Goal: Task Accomplishment & Management: Manage account settings

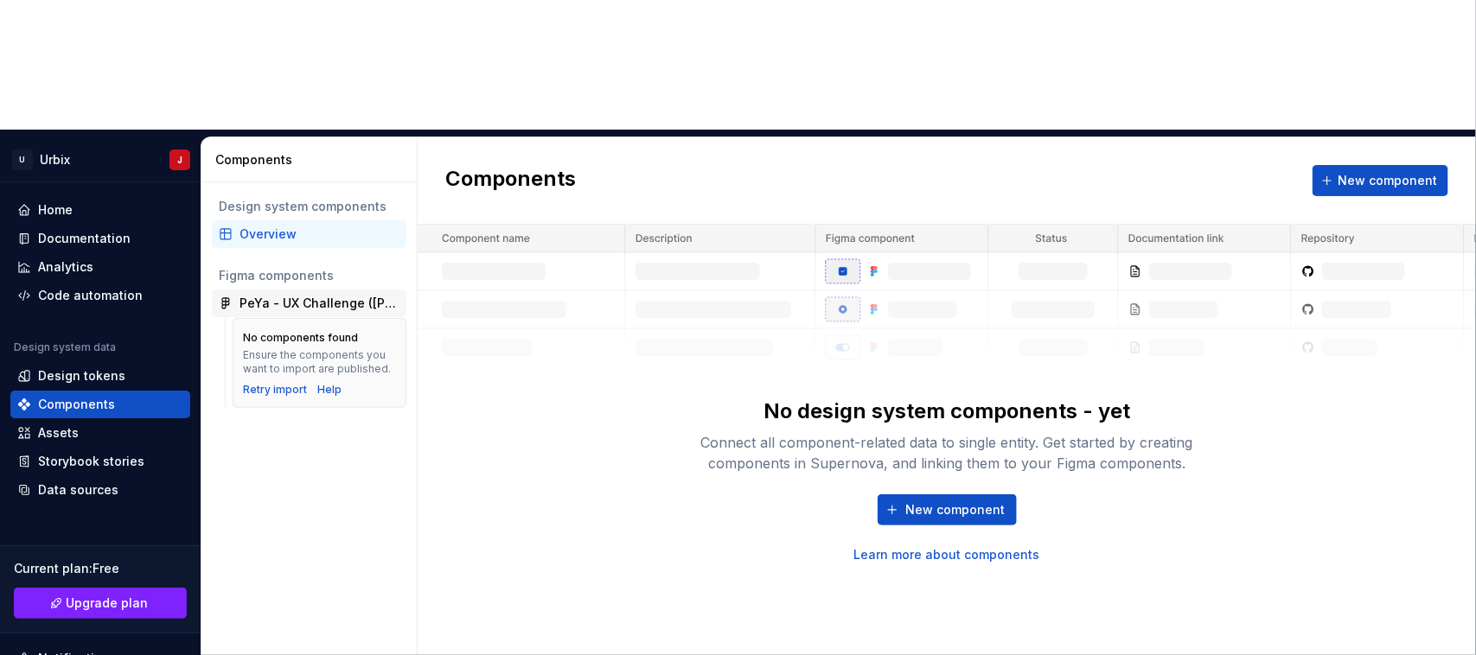
click at [284, 295] on div "PeYa - UX Challenge ([PERSON_NAME])" at bounding box center [320, 303] width 160 height 17
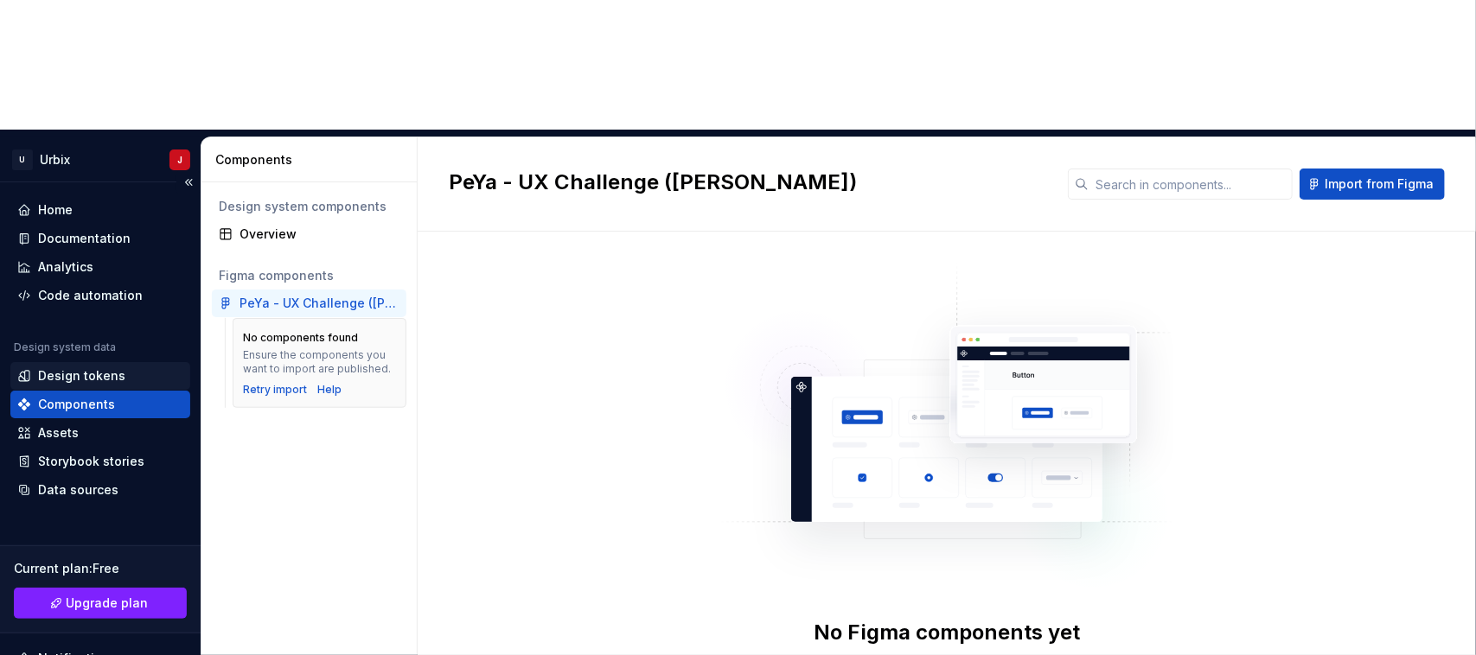
click at [84, 368] on div "Design tokens" at bounding box center [81, 376] width 87 height 17
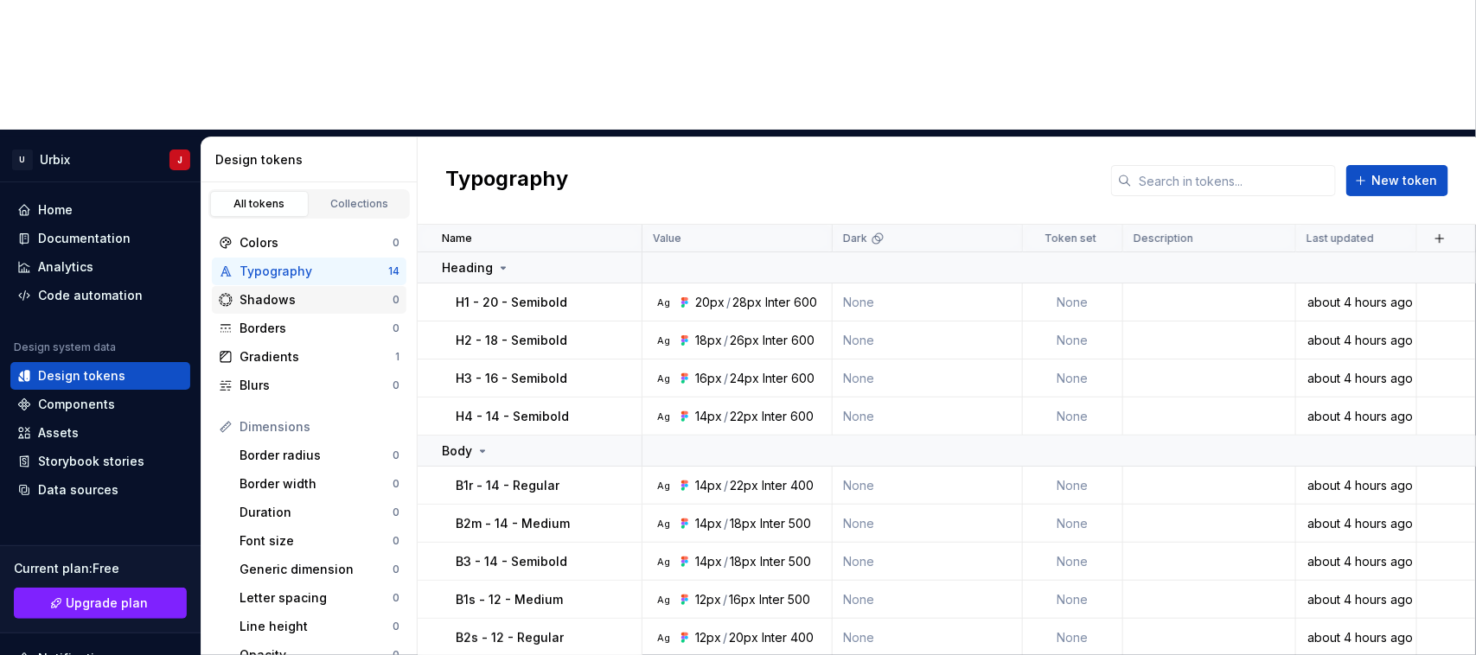
scroll to position [108, 0]
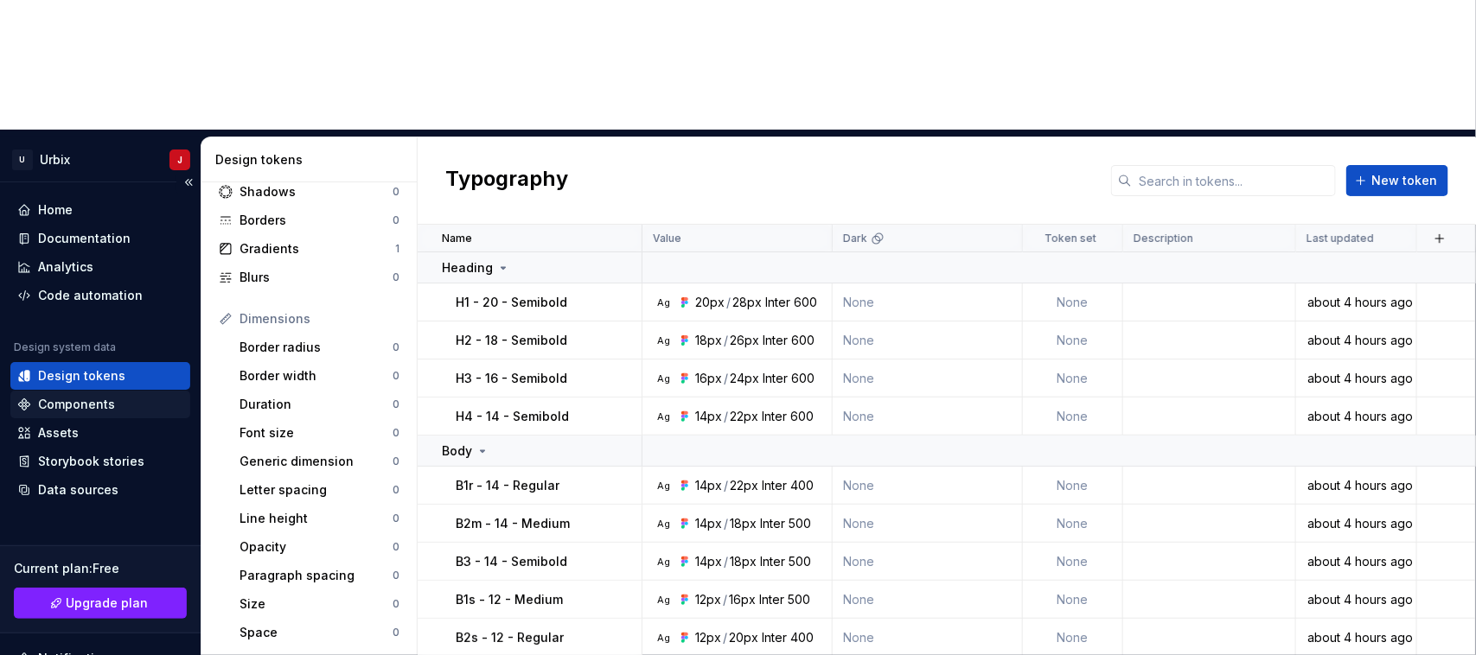
click at [88, 396] on div "Components" at bounding box center [76, 404] width 77 height 17
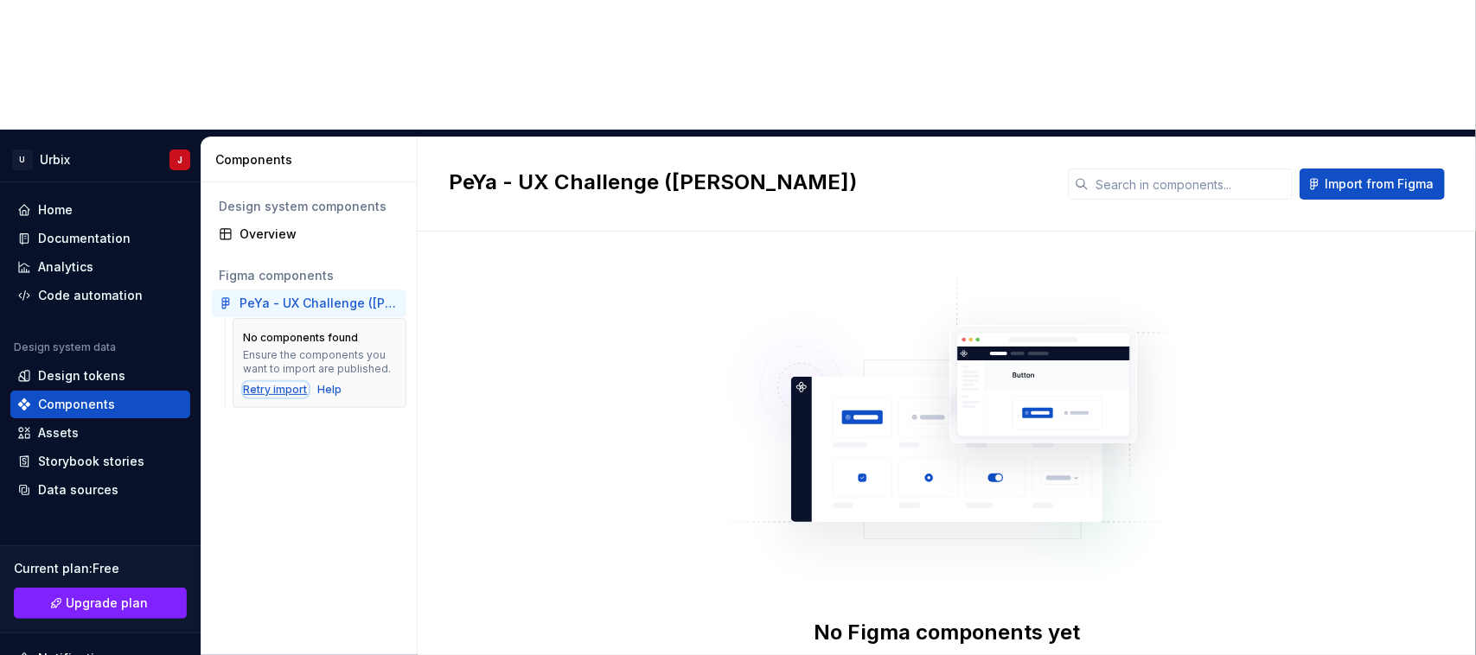
click at [285, 383] on div "Retry import" at bounding box center [276, 390] width 64 height 14
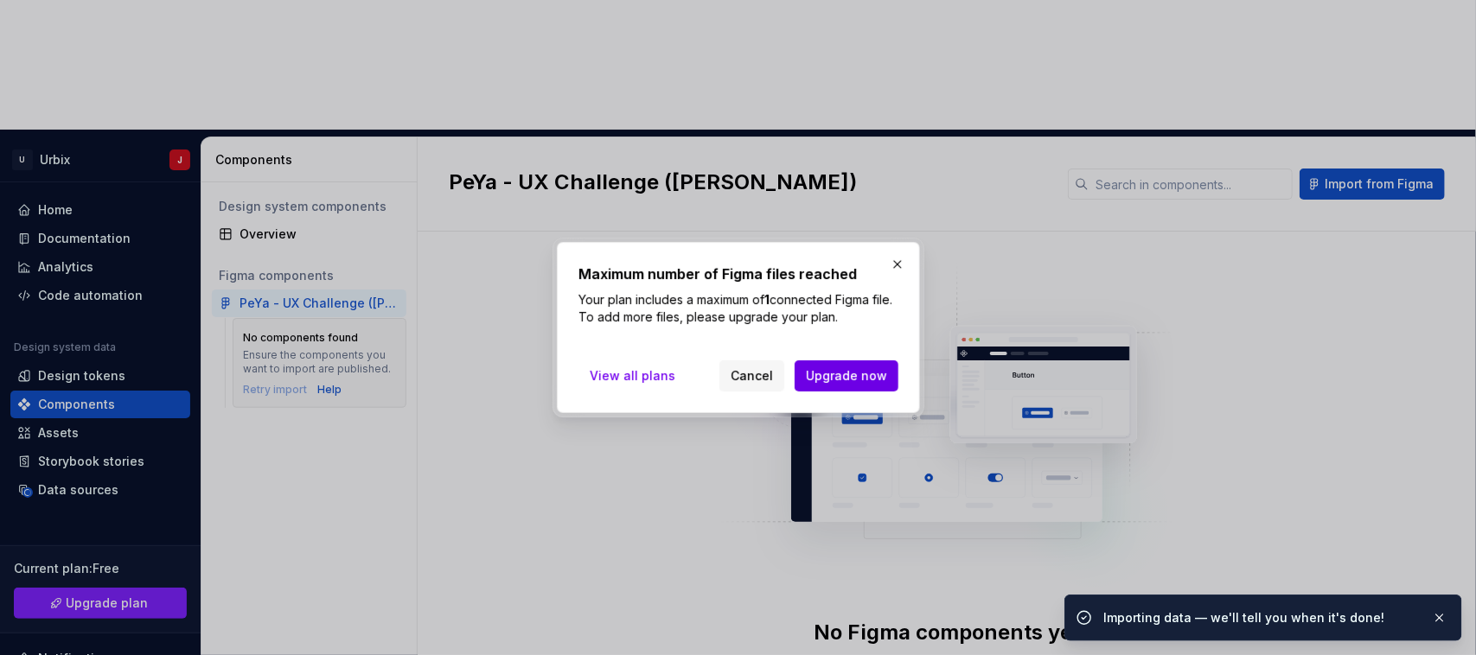
click at [841, 378] on span "Upgrade now" at bounding box center [846, 376] width 81 height 17
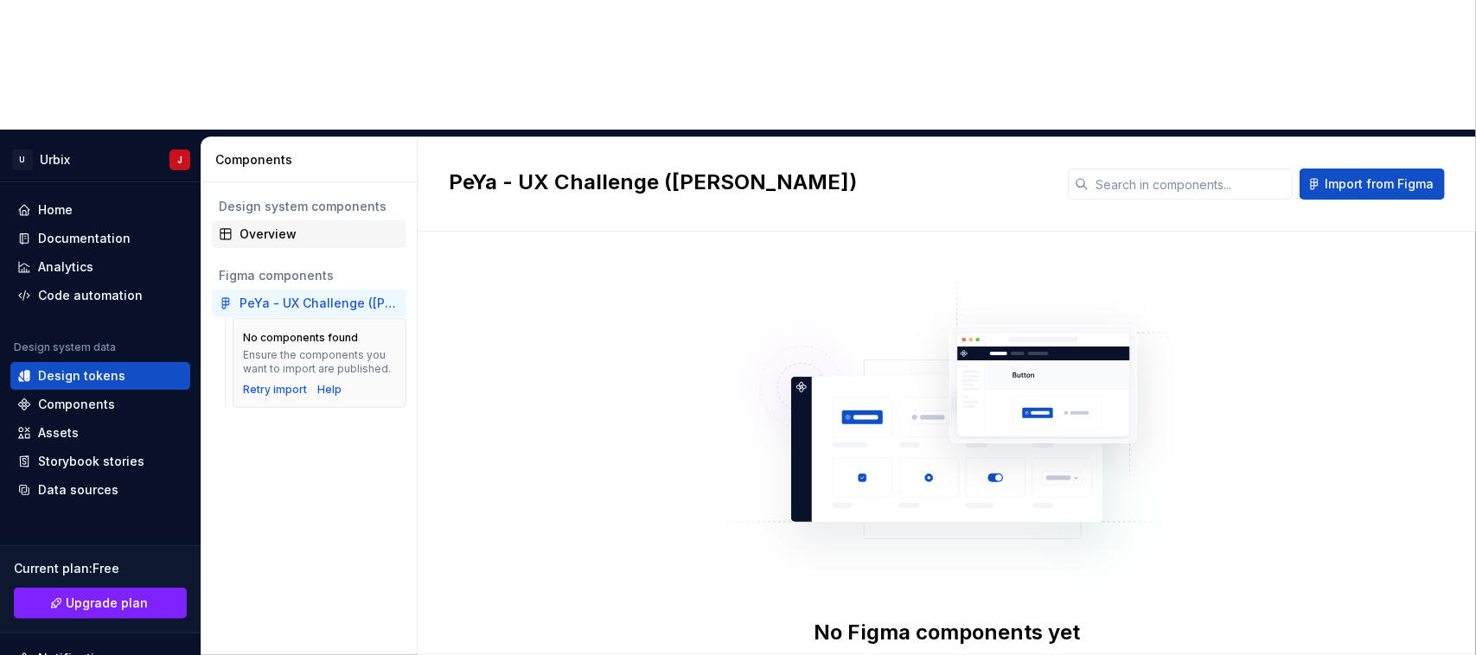
click at [277, 226] on div "Overview" at bounding box center [320, 234] width 160 height 17
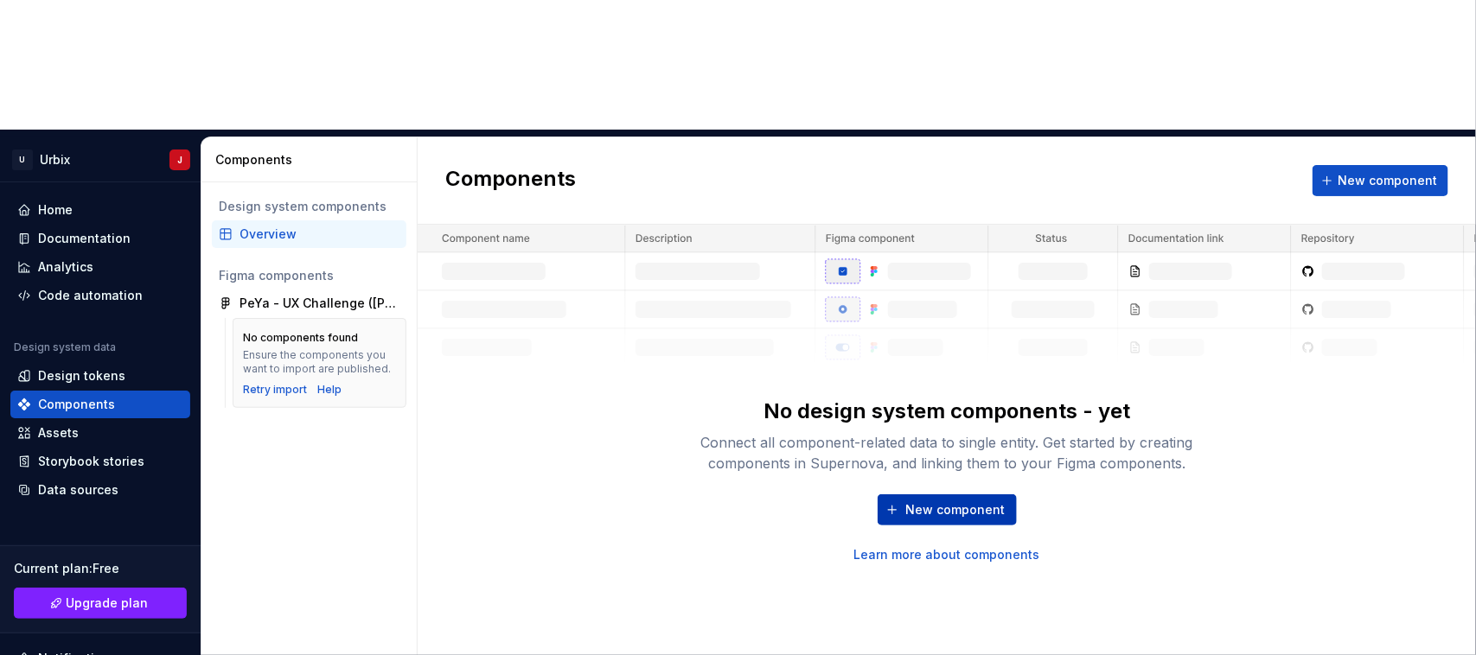
click at [936, 502] on span "New component" at bounding box center [955, 510] width 99 height 17
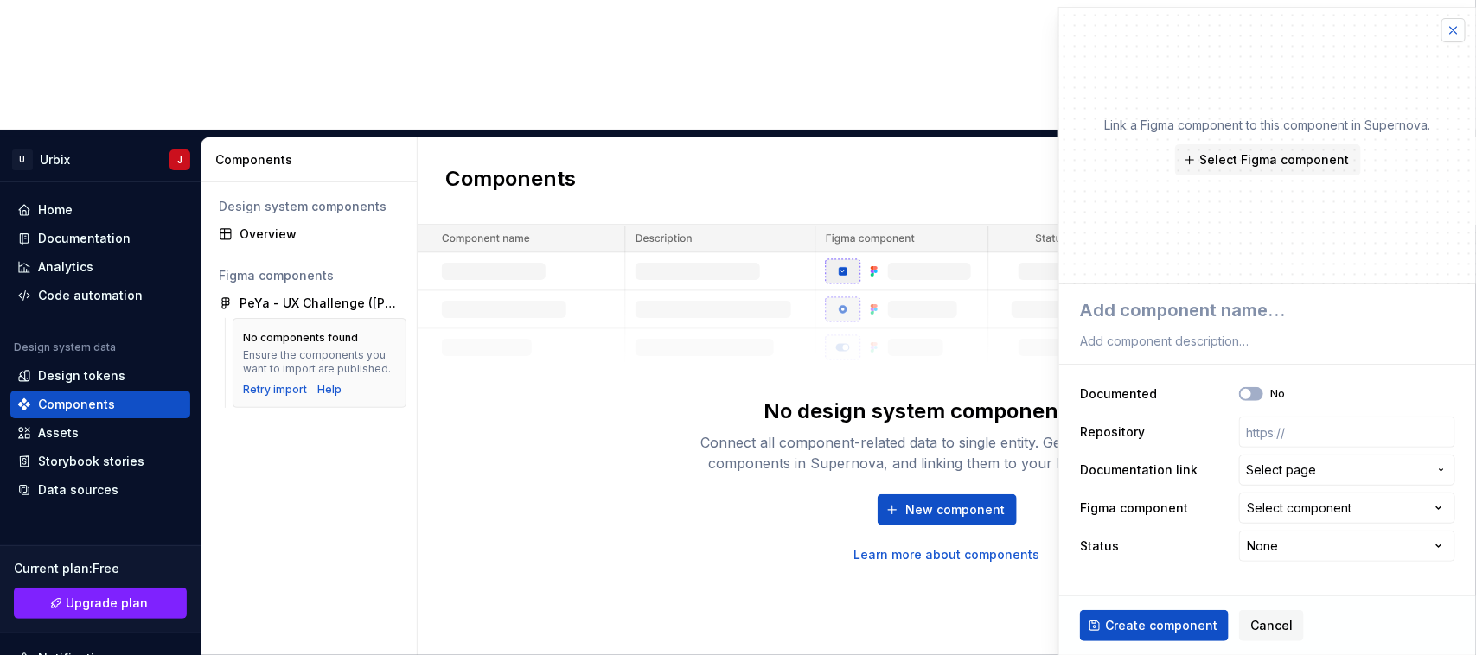
click at [1448, 30] on button "button" at bounding box center [1453, 30] width 24 height 24
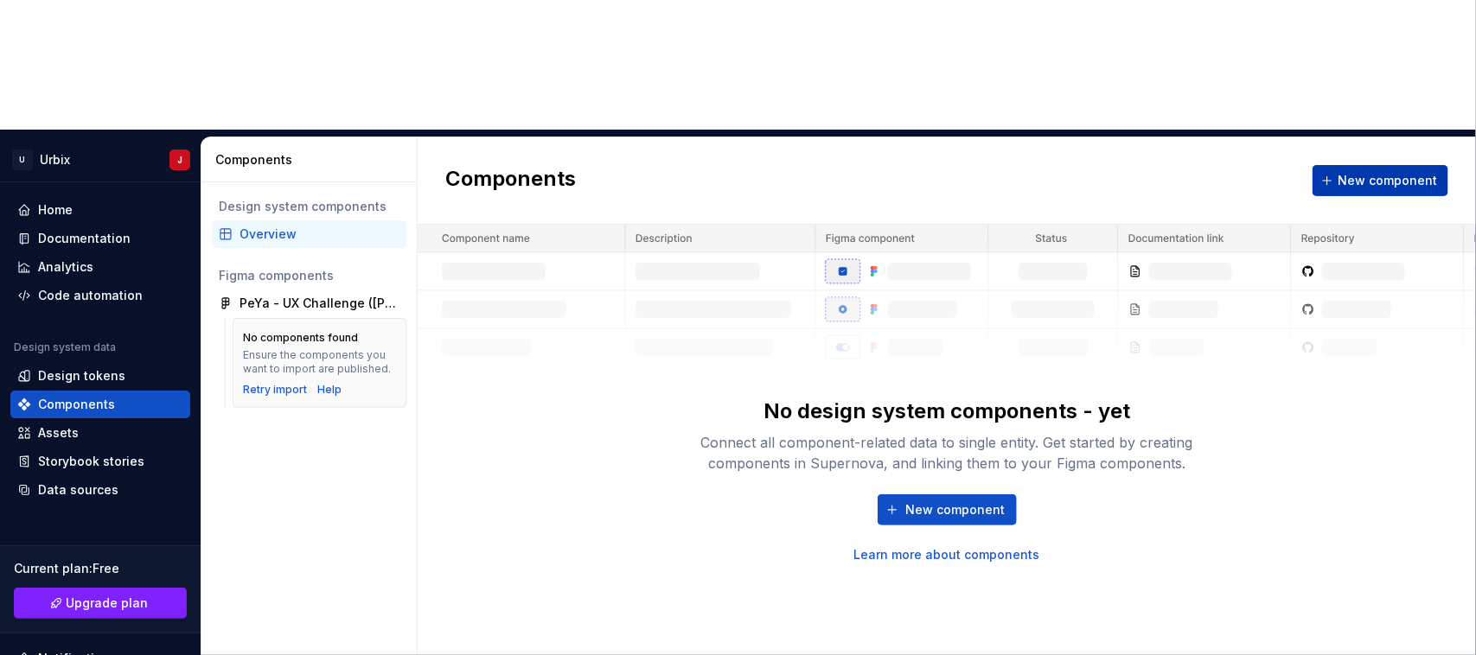
click at [1406, 172] on span "New component" at bounding box center [1387, 180] width 99 height 17
type textarea "*"
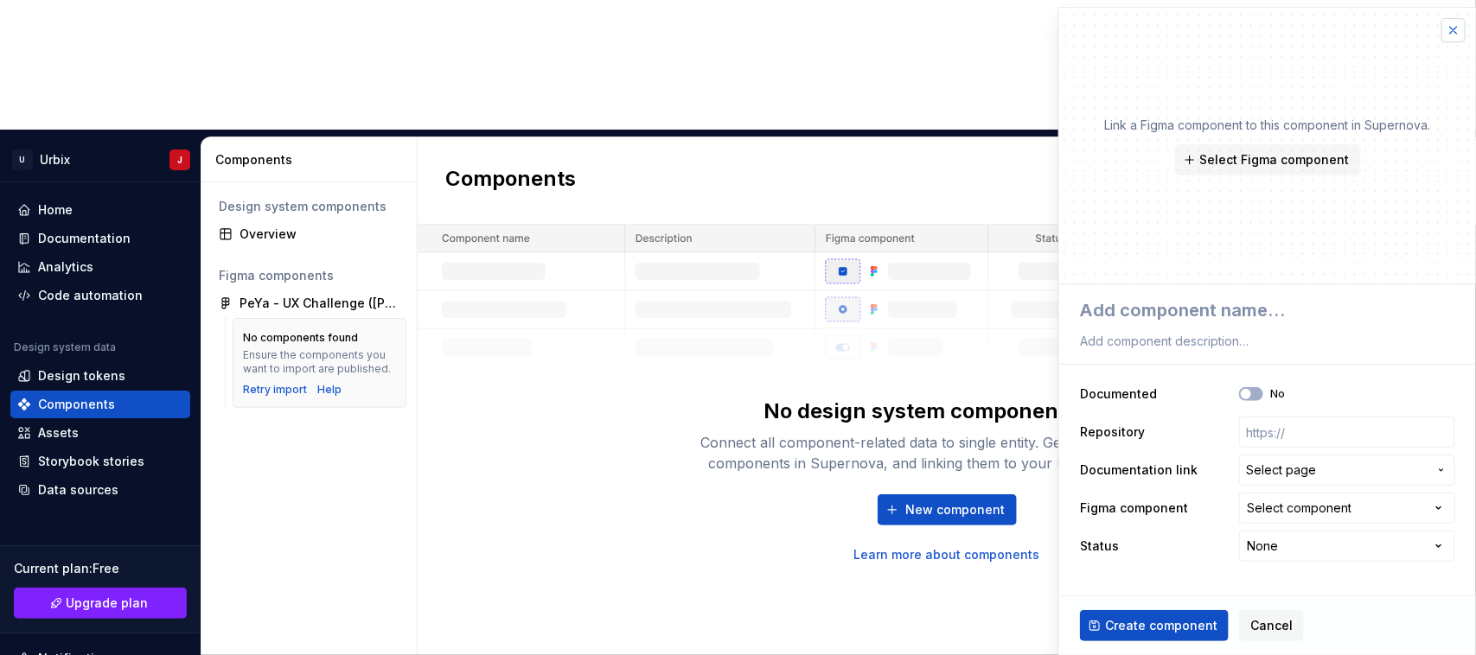
click at [1450, 32] on button "button" at bounding box center [1453, 30] width 24 height 24
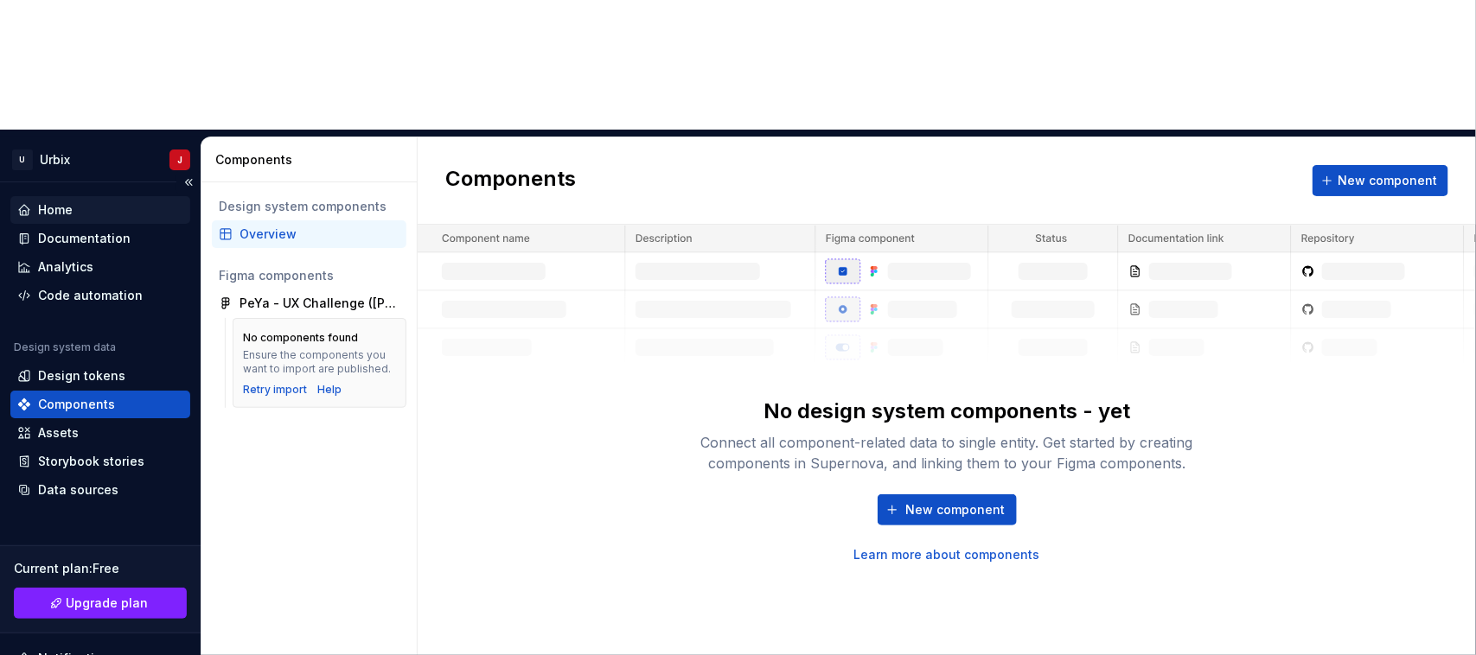
click at [88, 196] on div "Home" at bounding box center [100, 210] width 180 height 28
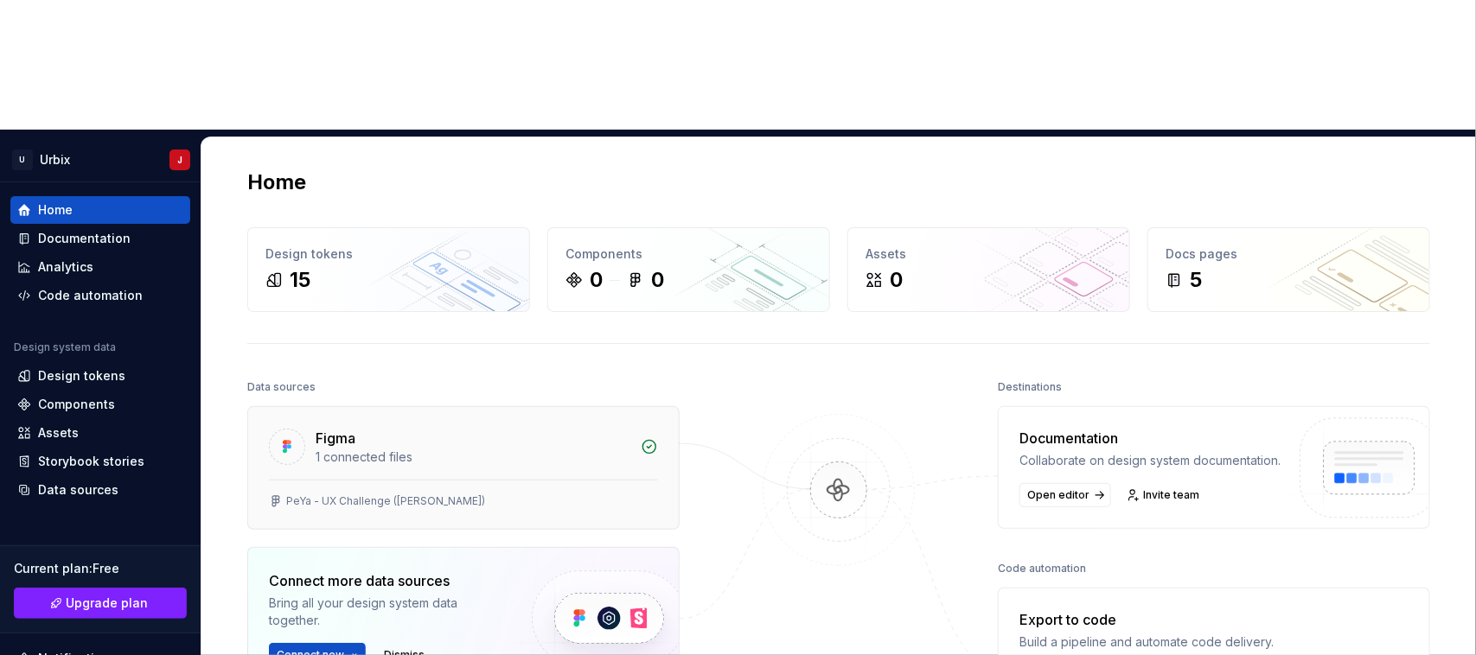
click at [399, 428] on div "Figma" at bounding box center [473, 438] width 315 height 21
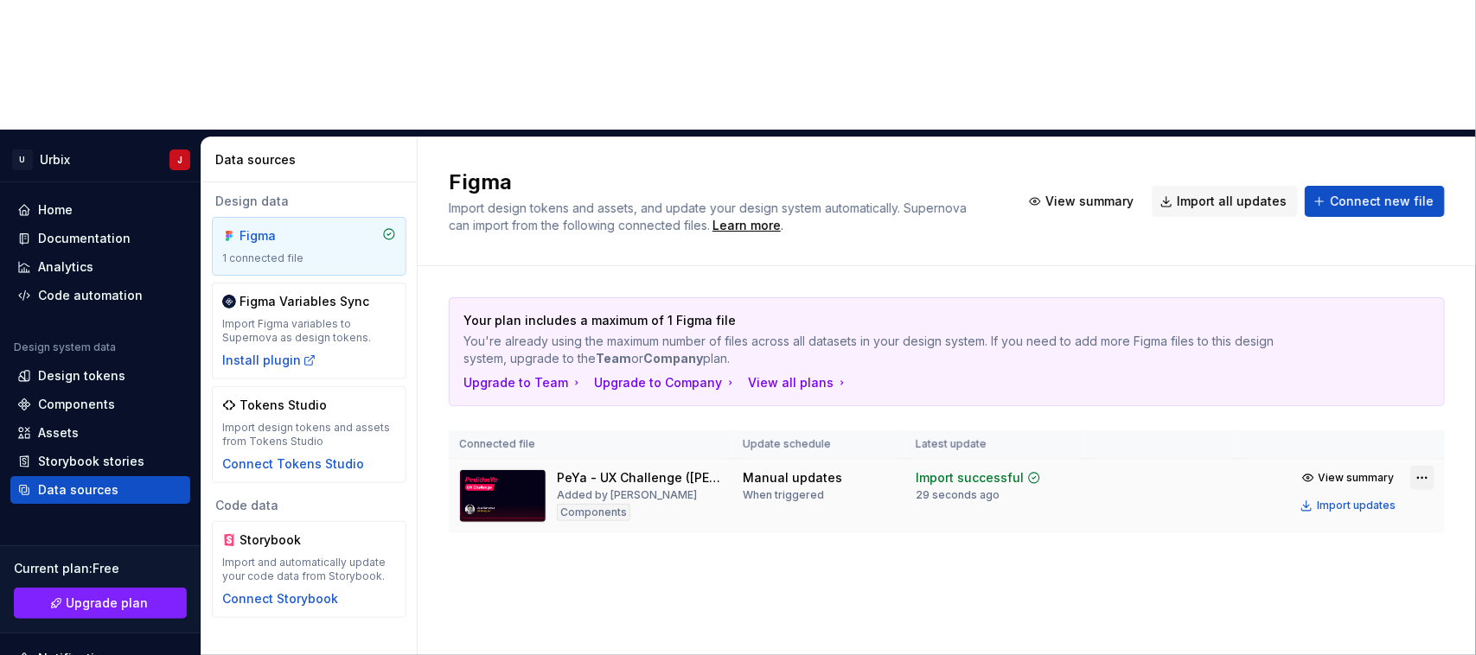
click at [1415, 346] on html "U Urbix J Home Documentation Analytics Code automation Design system data Desig…" at bounding box center [738, 327] width 1476 height 655
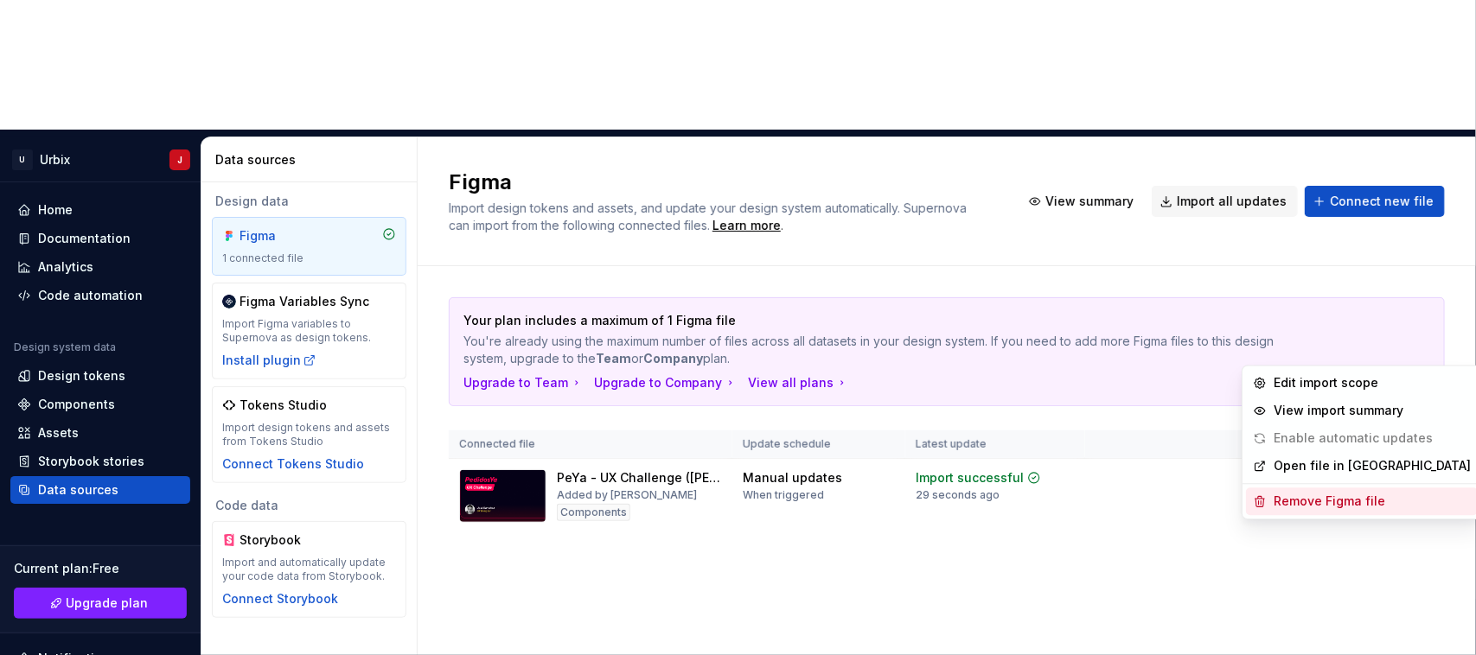
click at [1314, 495] on div "Remove Figma file" at bounding box center [1372, 502] width 197 height 17
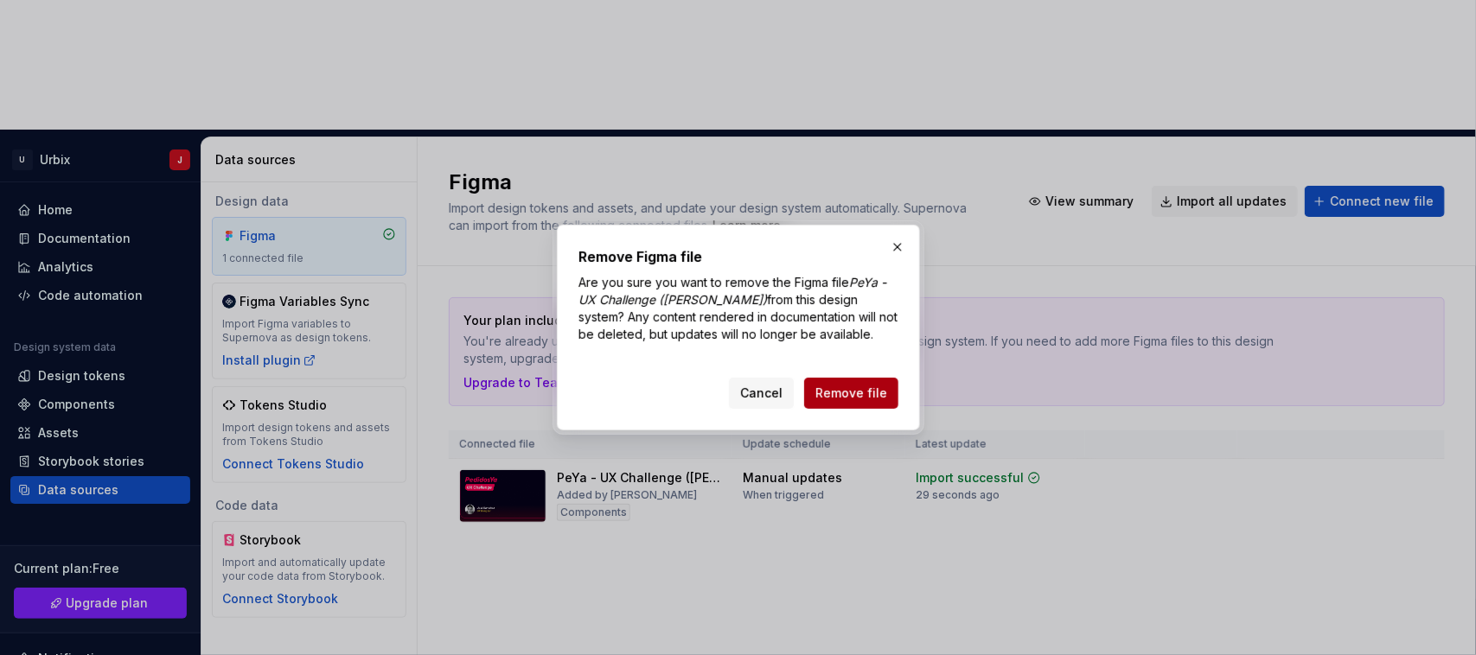
click at [847, 399] on span "Remove file" at bounding box center [851, 393] width 72 height 17
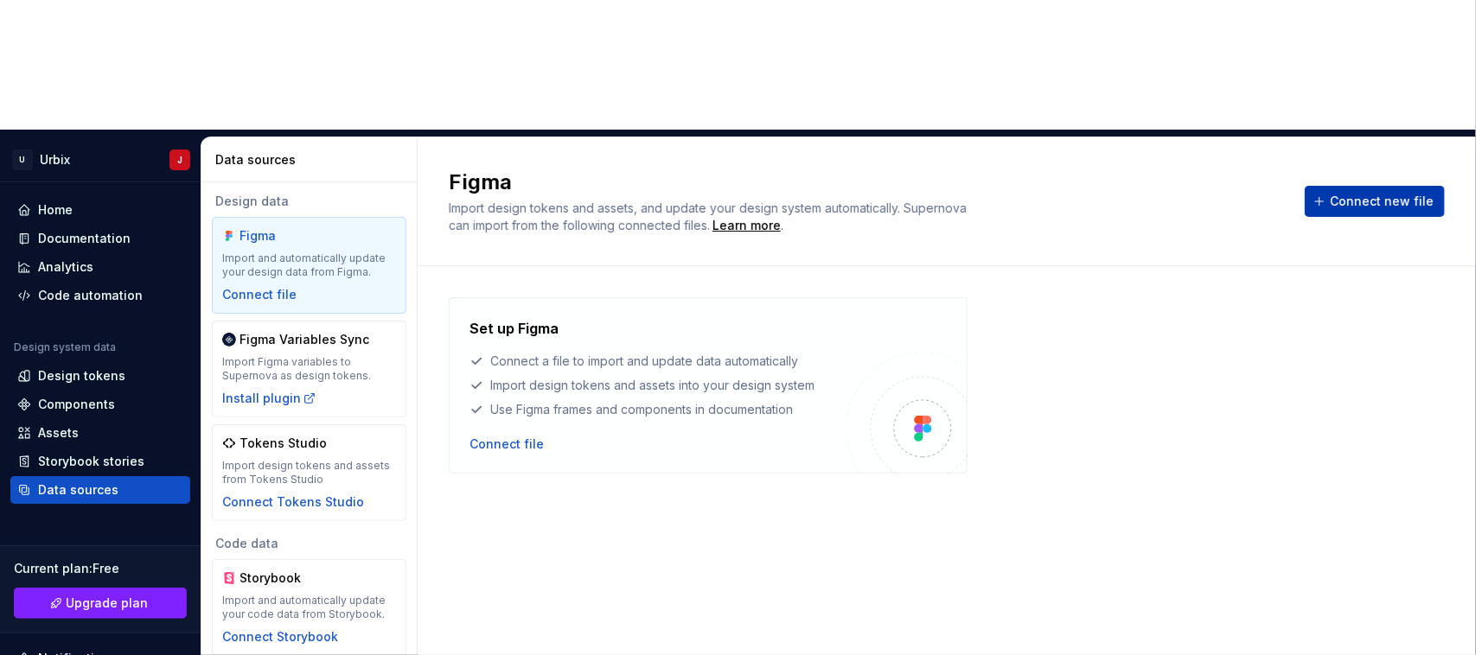
click at [1339, 193] on span "Connect new file" at bounding box center [1382, 201] width 104 height 17
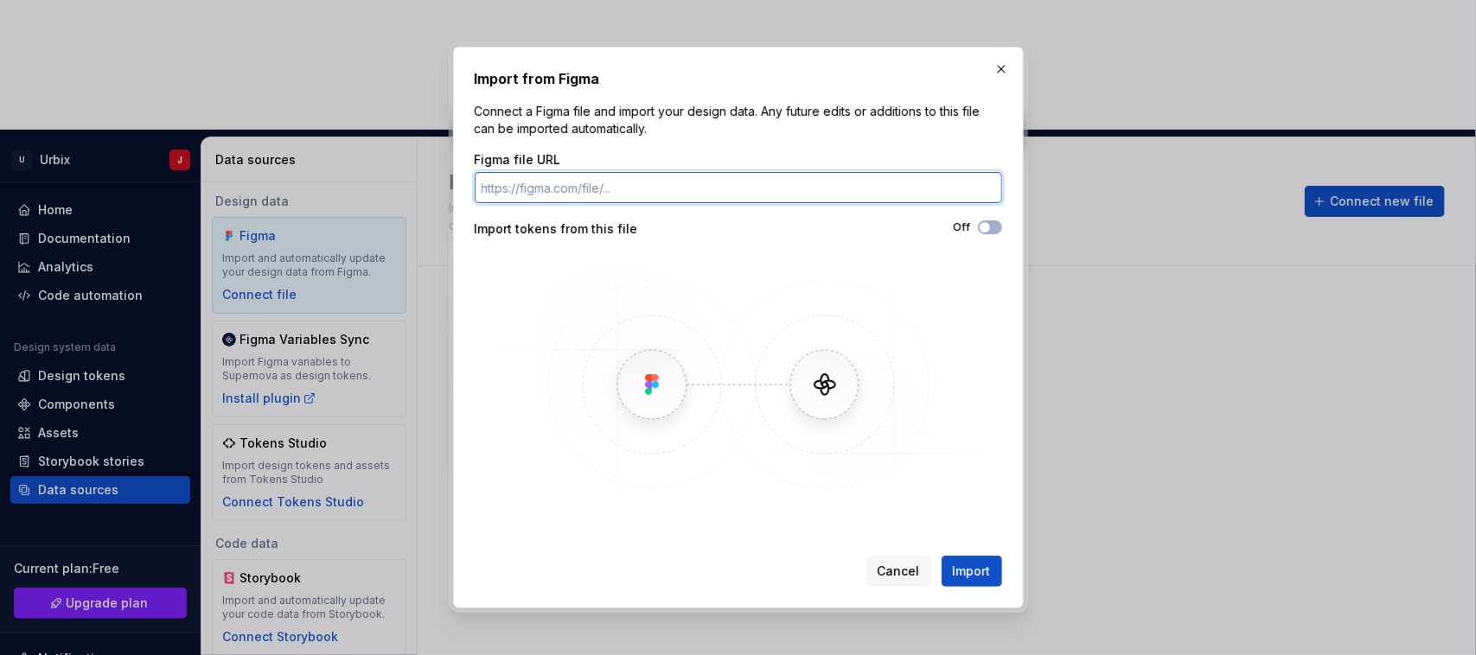
paste input "[URL][DOMAIN_NAME][PERSON_NAME]"
type input "[URL][DOMAIN_NAME][PERSON_NAME]"
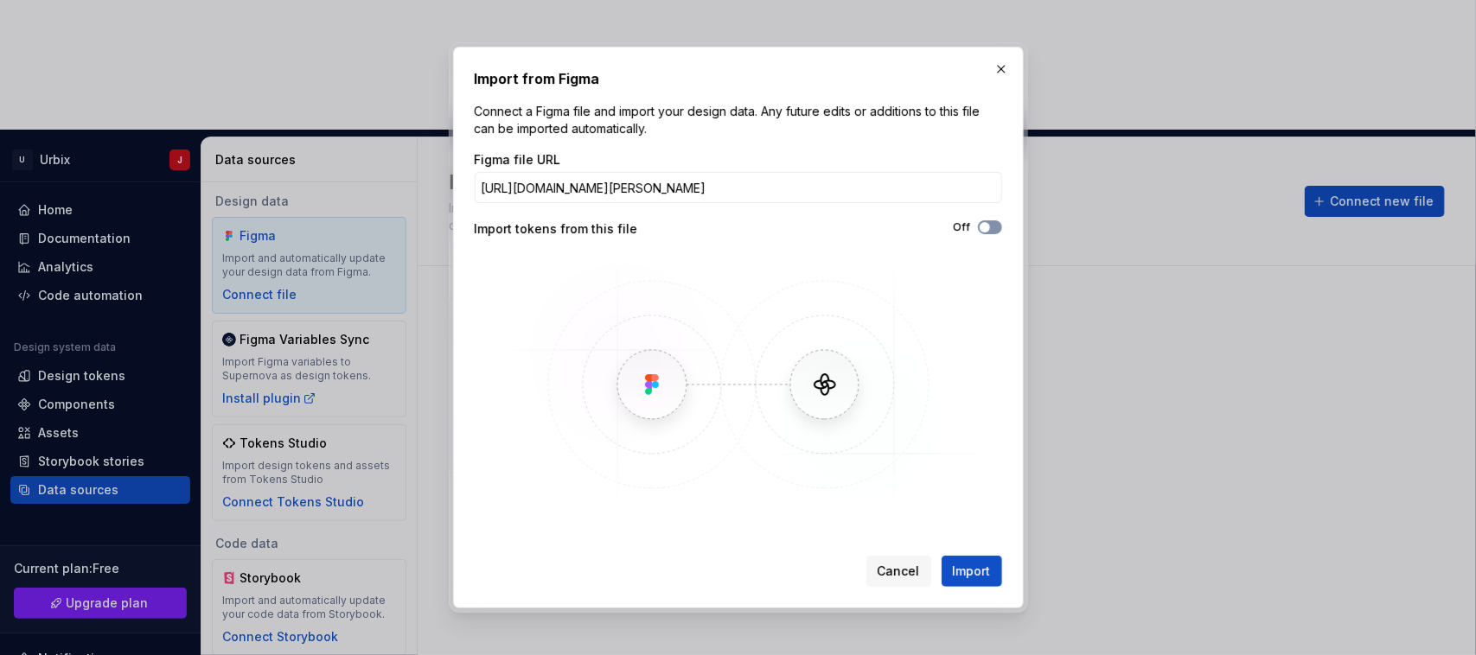
click at [991, 223] on icon "button" at bounding box center [985, 227] width 14 height 10
click at [970, 576] on span "Import" at bounding box center [972, 571] width 38 height 17
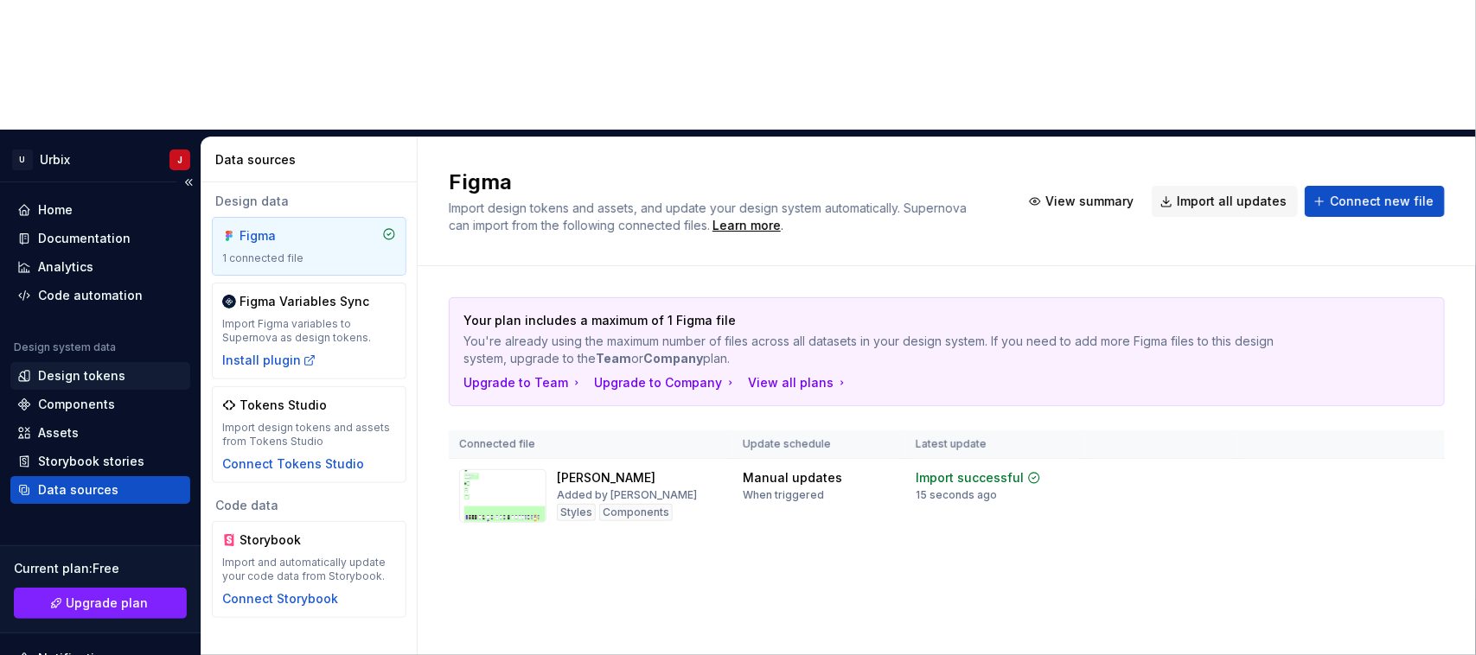
click at [63, 362] on div "Design tokens" at bounding box center [100, 376] width 180 height 28
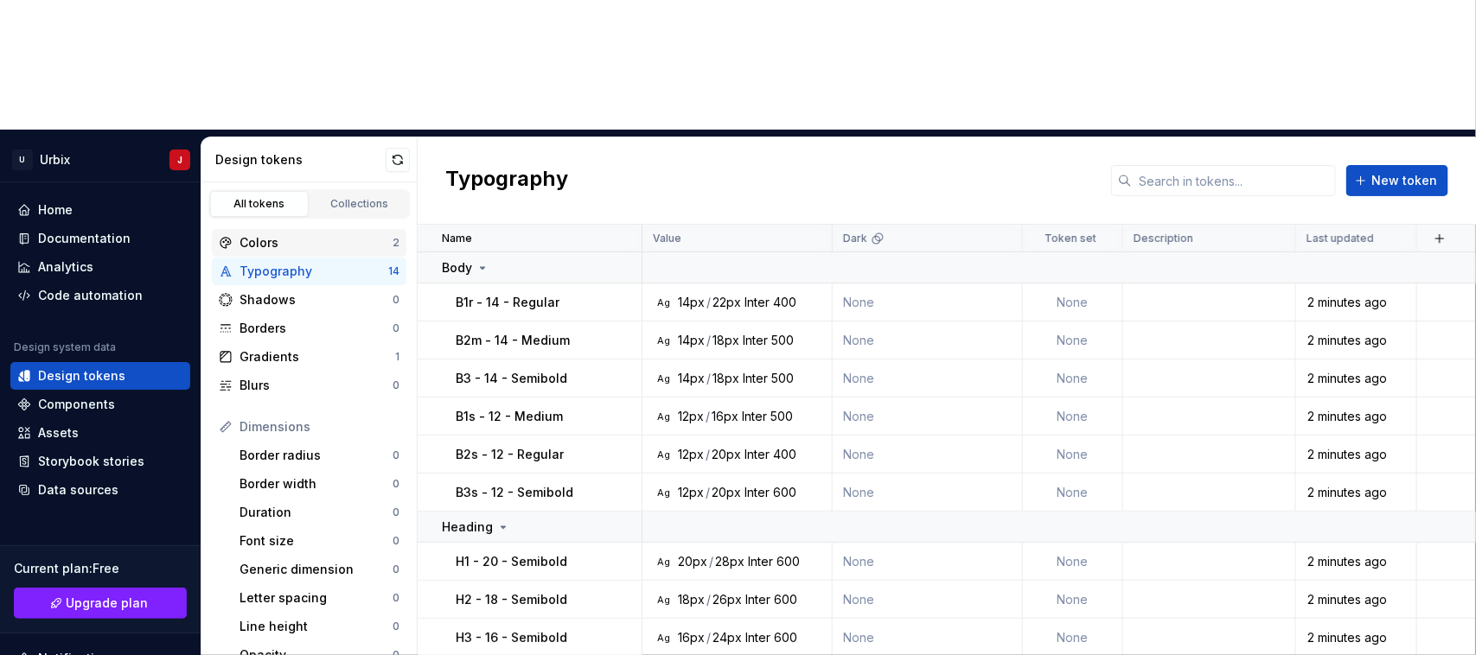
click at [240, 234] on div "Colors" at bounding box center [316, 242] width 153 height 17
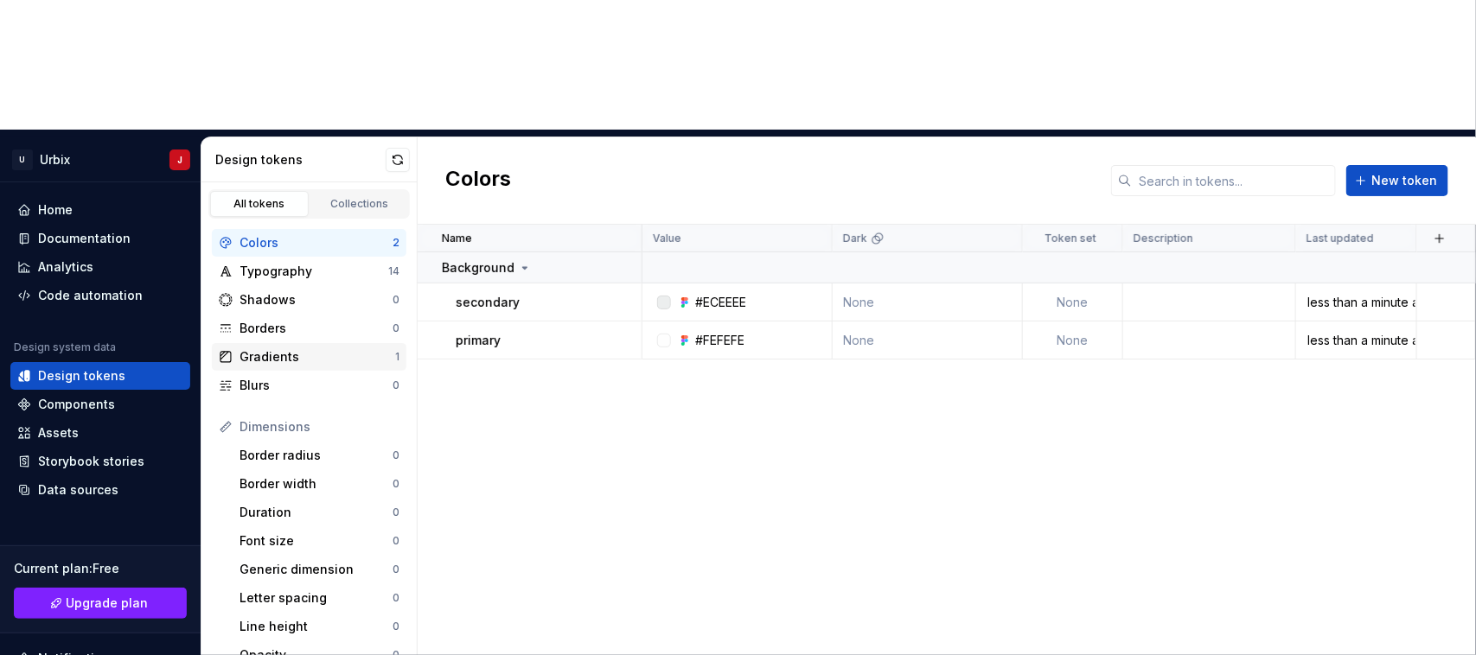
click at [272, 348] on div "Gradients" at bounding box center [318, 356] width 156 height 17
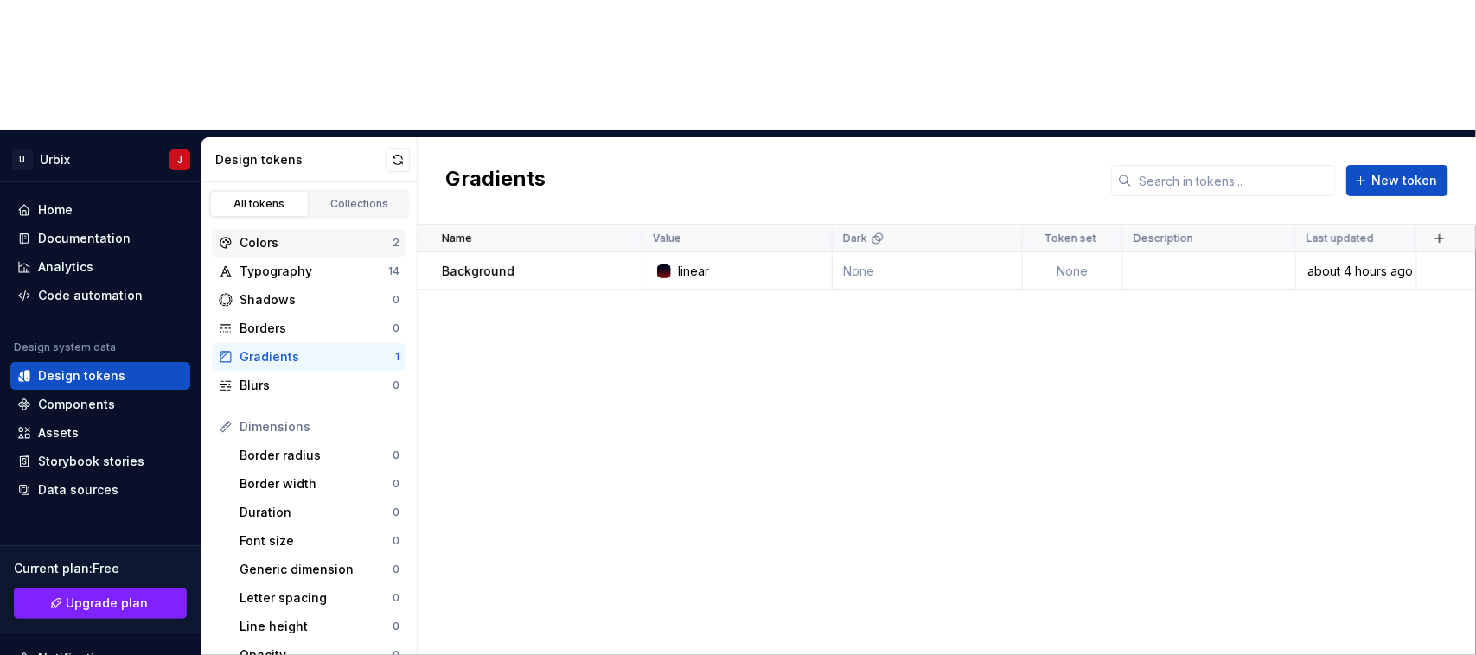
click at [278, 234] on div "Colors" at bounding box center [316, 242] width 153 height 17
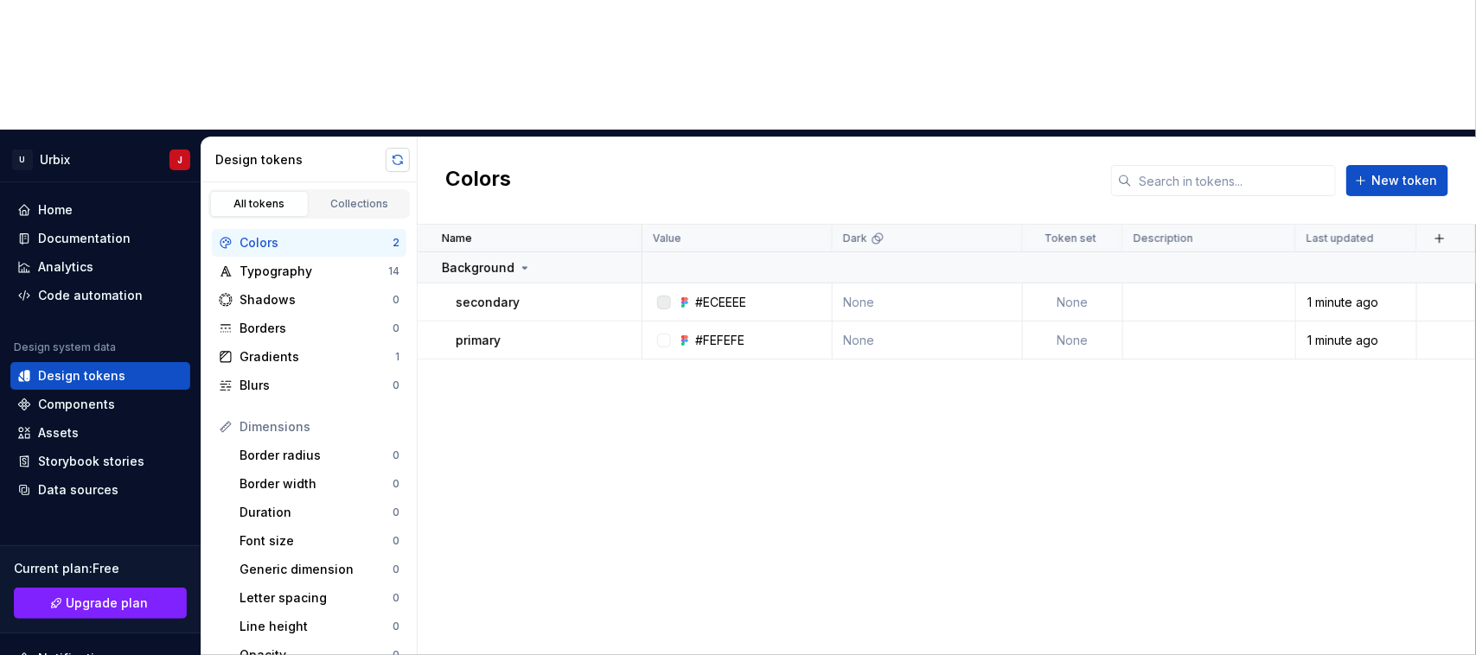
click at [399, 148] on button "button" at bounding box center [398, 160] width 24 height 24
click at [93, 201] on div "Home" at bounding box center [100, 209] width 166 height 17
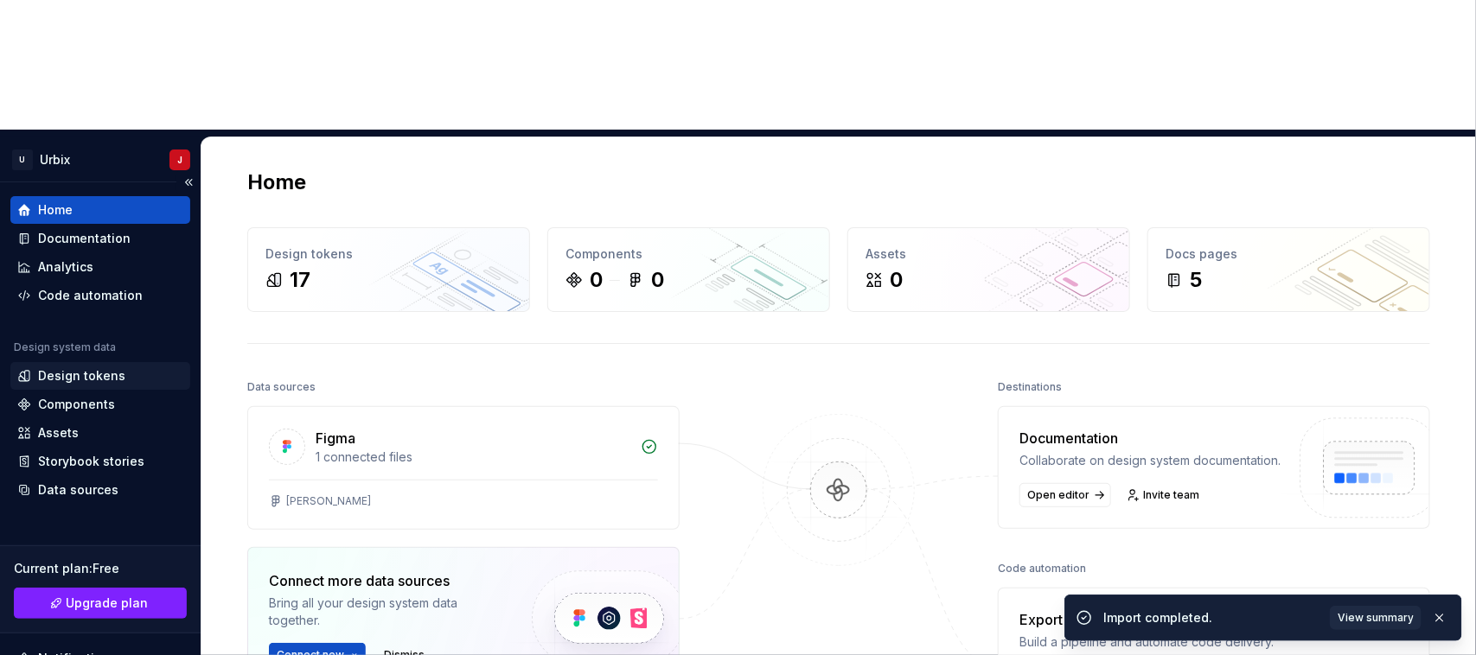
click at [66, 368] on div "Design tokens" at bounding box center [81, 376] width 87 height 17
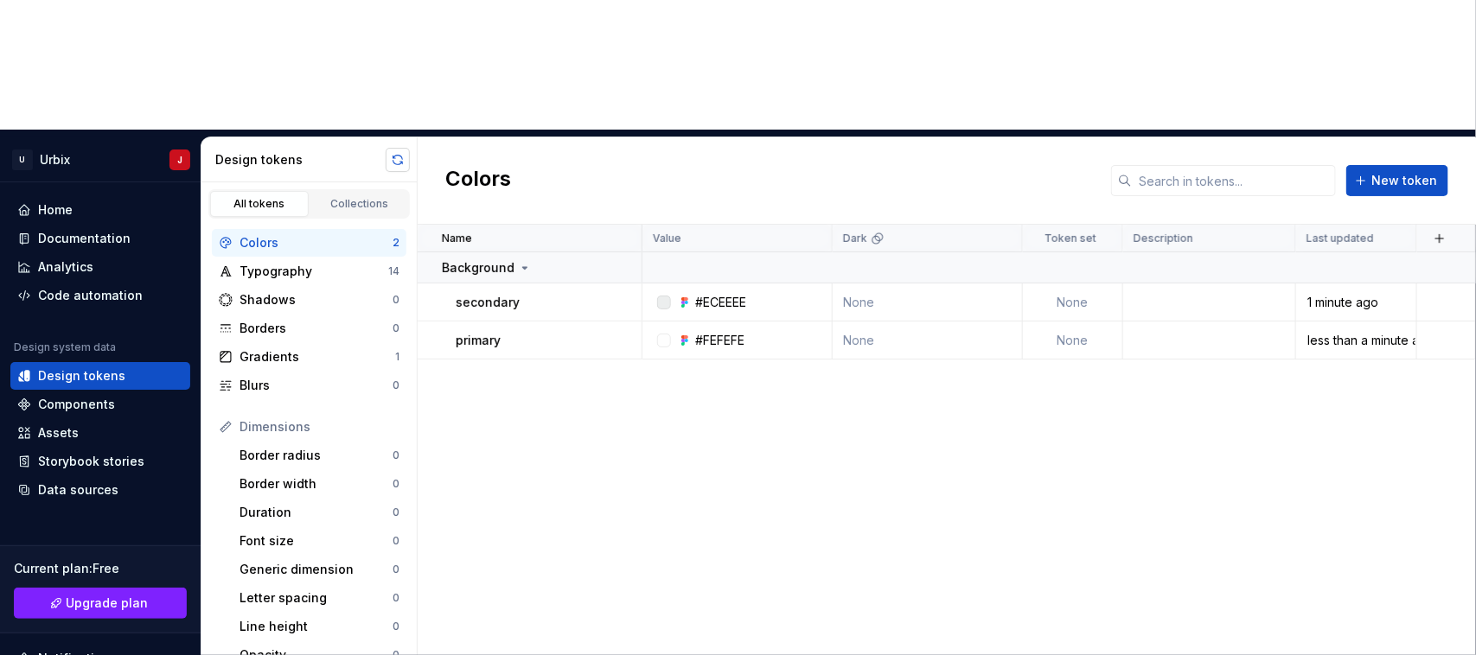
click at [390, 148] on button "button" at bounding box center [398, 160] width 24 height 24
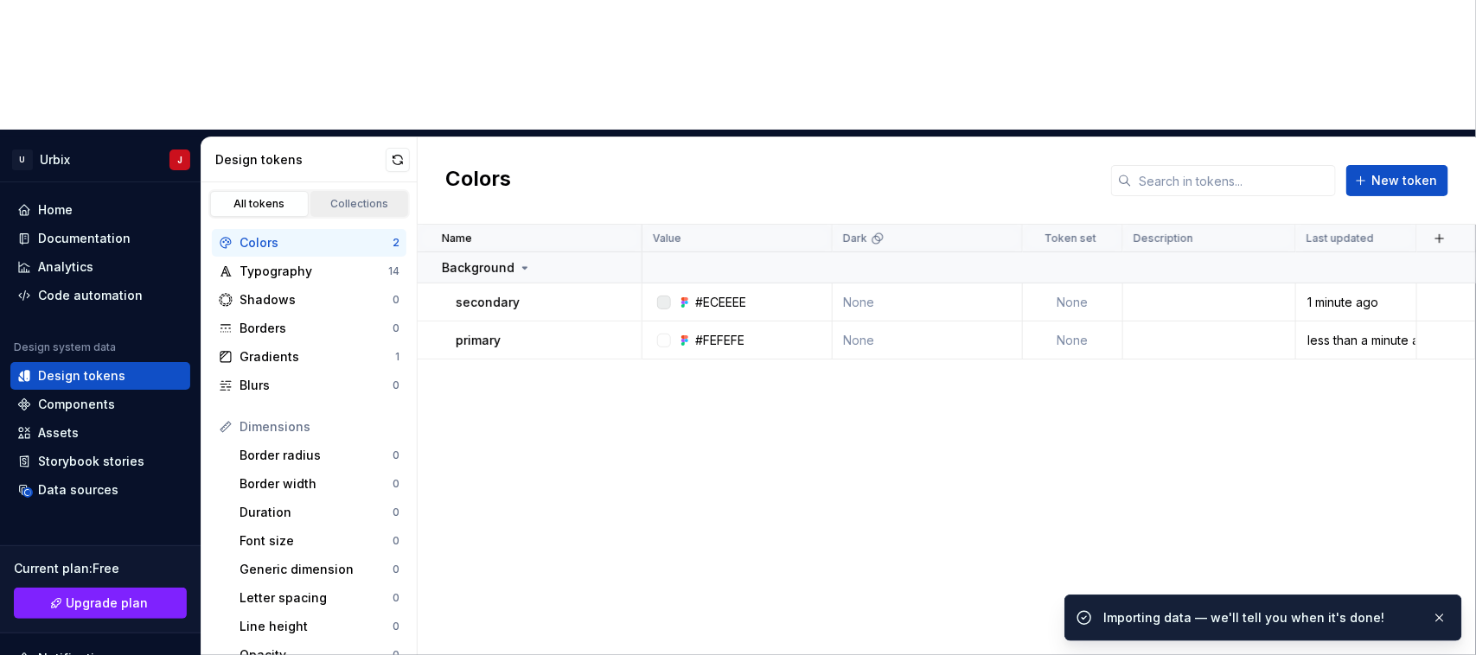
click at [329, 197] on div "Collections" at bounding box center [359, 204] width 86 height 14
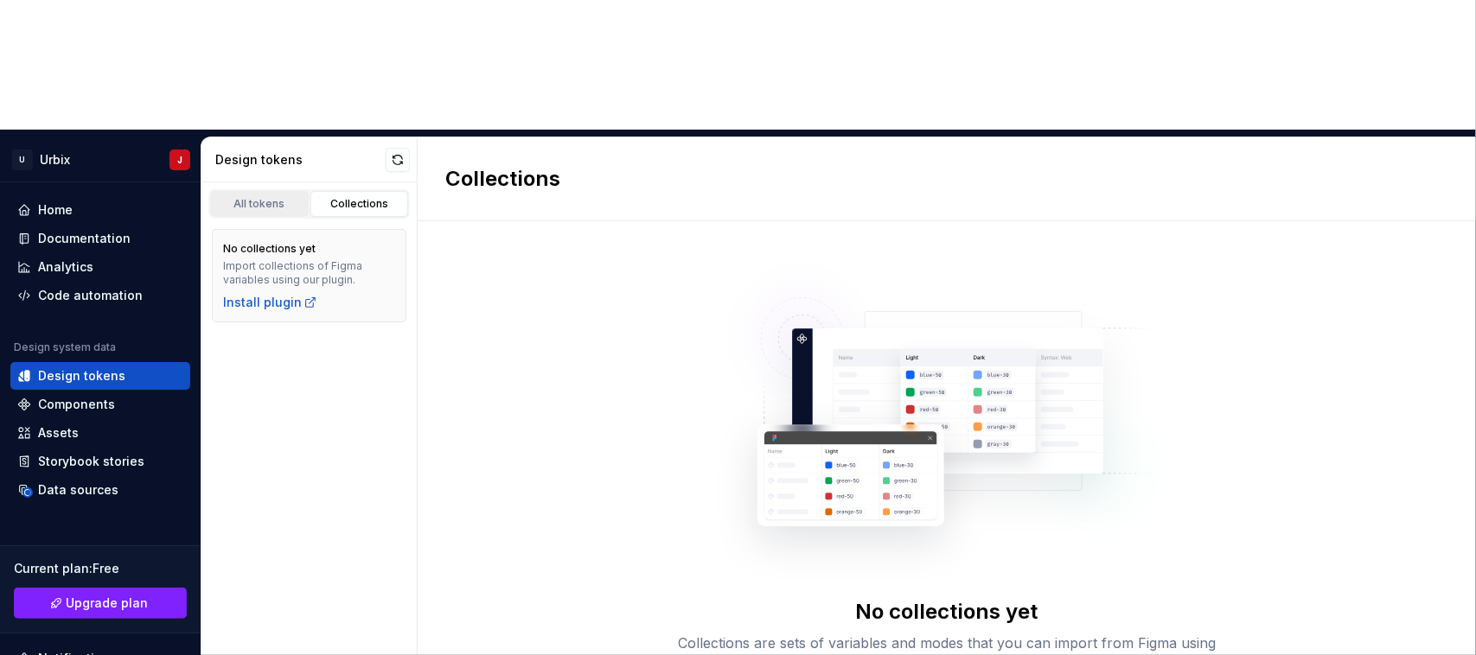
click at [261, 197] on div "All tokens" at bounding box center [259, 204] width 86 height 14
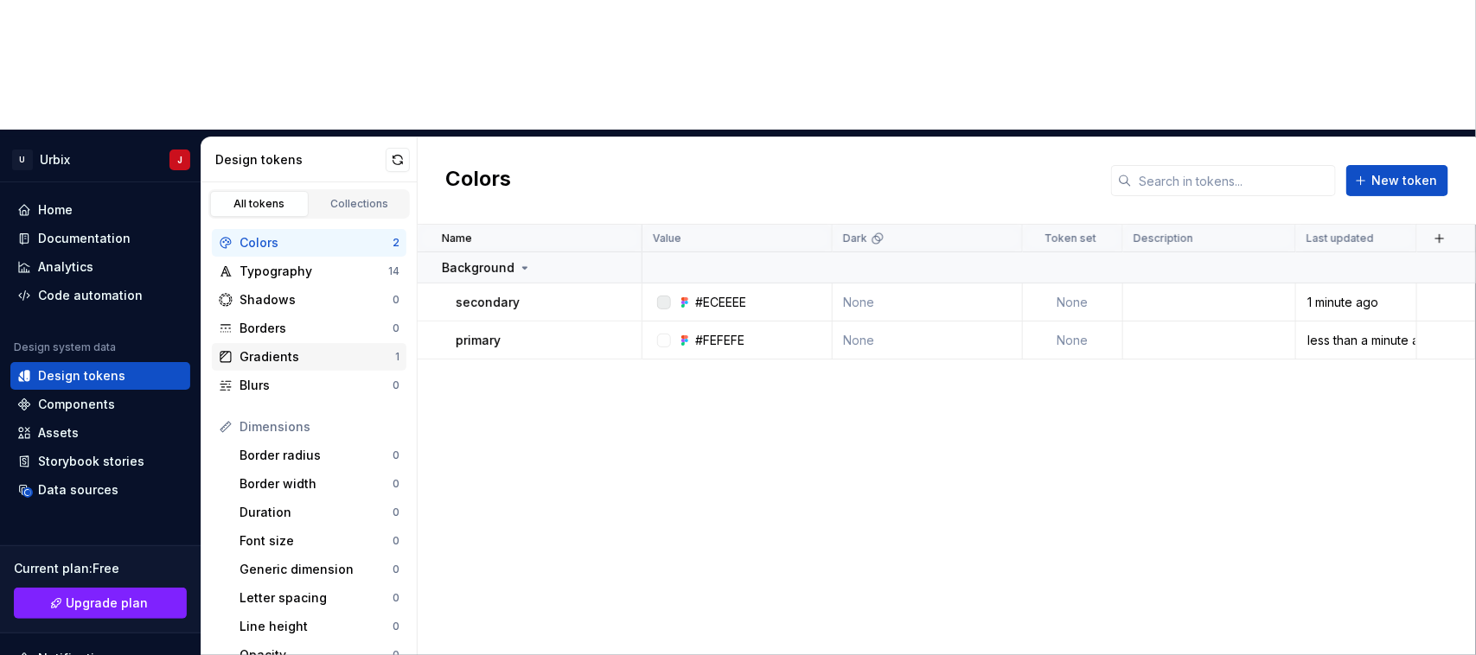
click at [262, 348] on div "Gradients" at bounding box center [318, 356] width 156 height 17
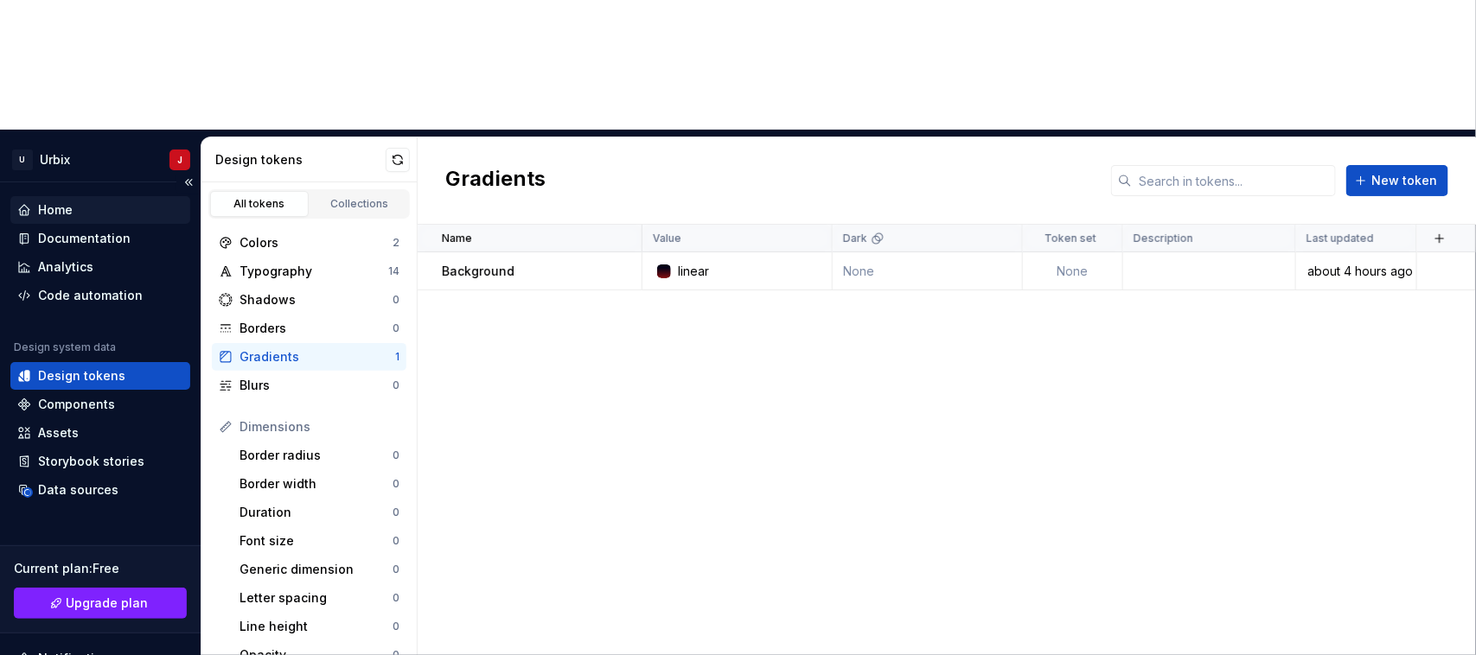
click at [80, 201] on div "Home" at bounding box center [100, 209] width 166 height 17
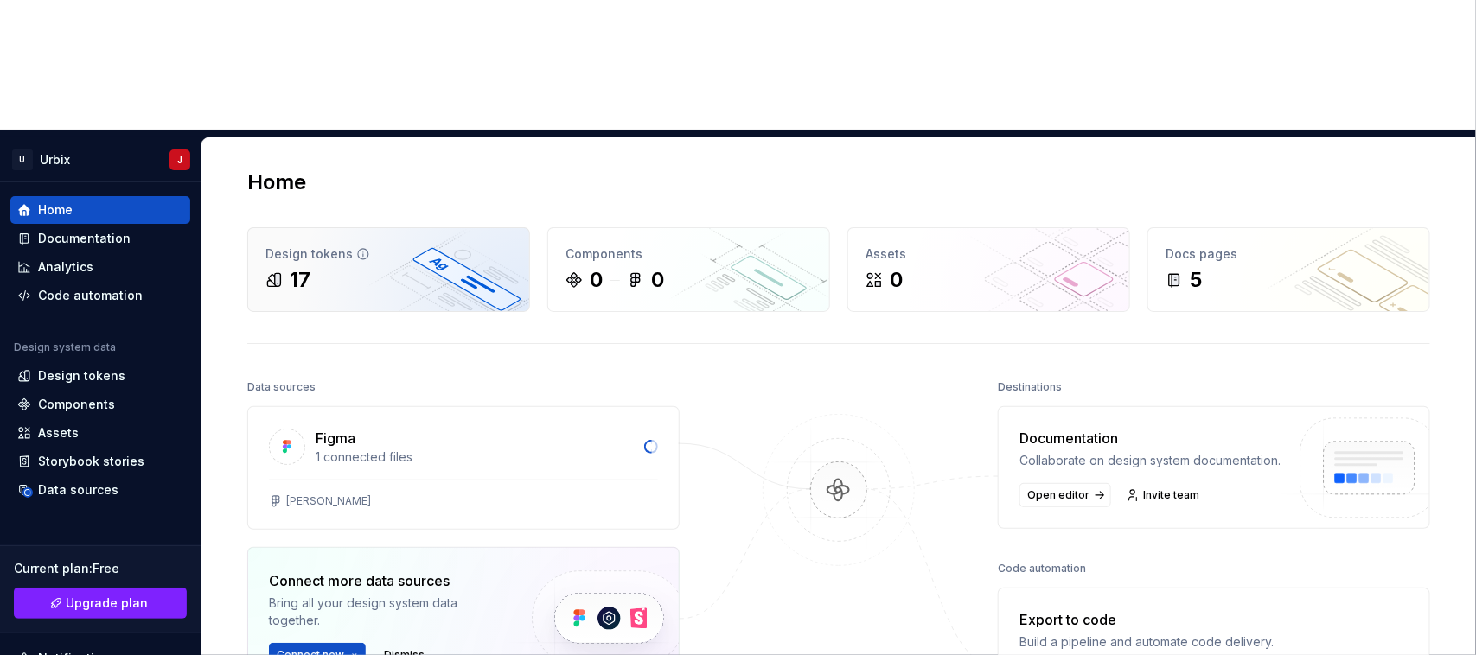
click at [411, 266] on div "17" at bounding box center [388, 280] width 246 height 28
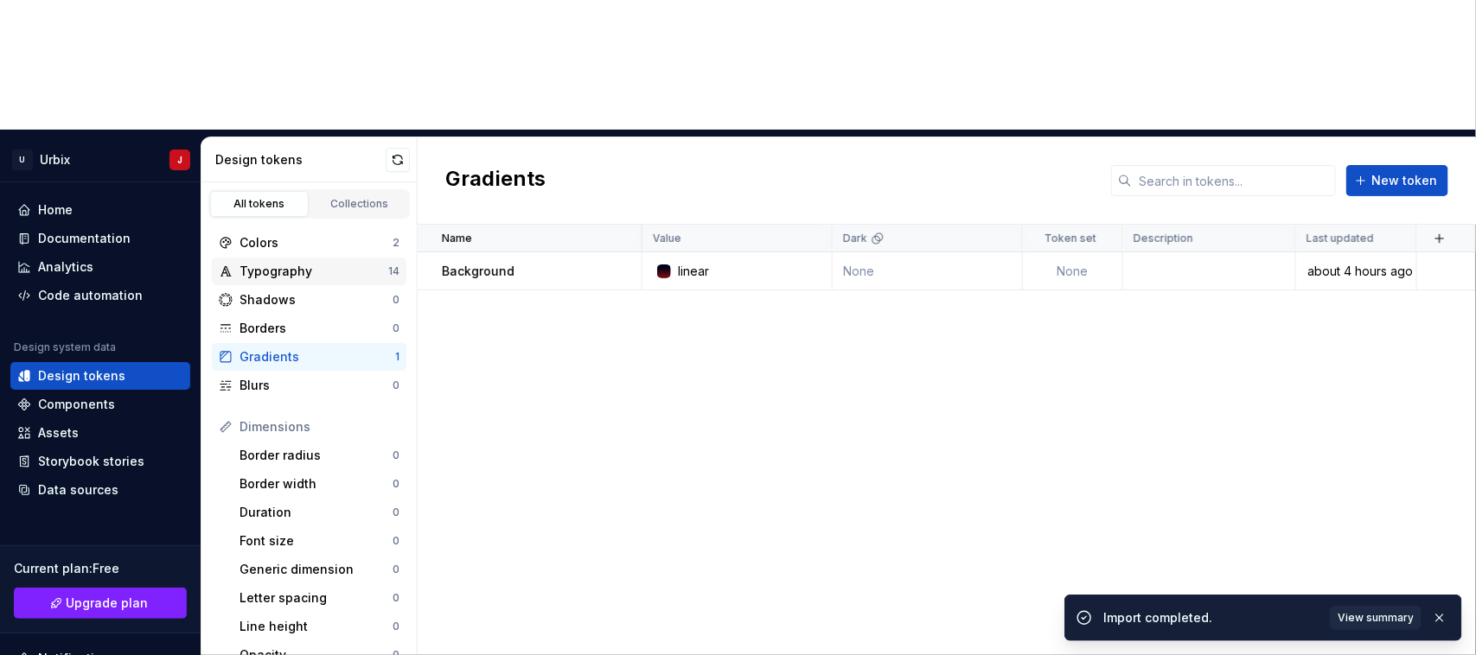
click at [294, 263] on div "Typography" at bounding box center [314, 271] width 149 height 17
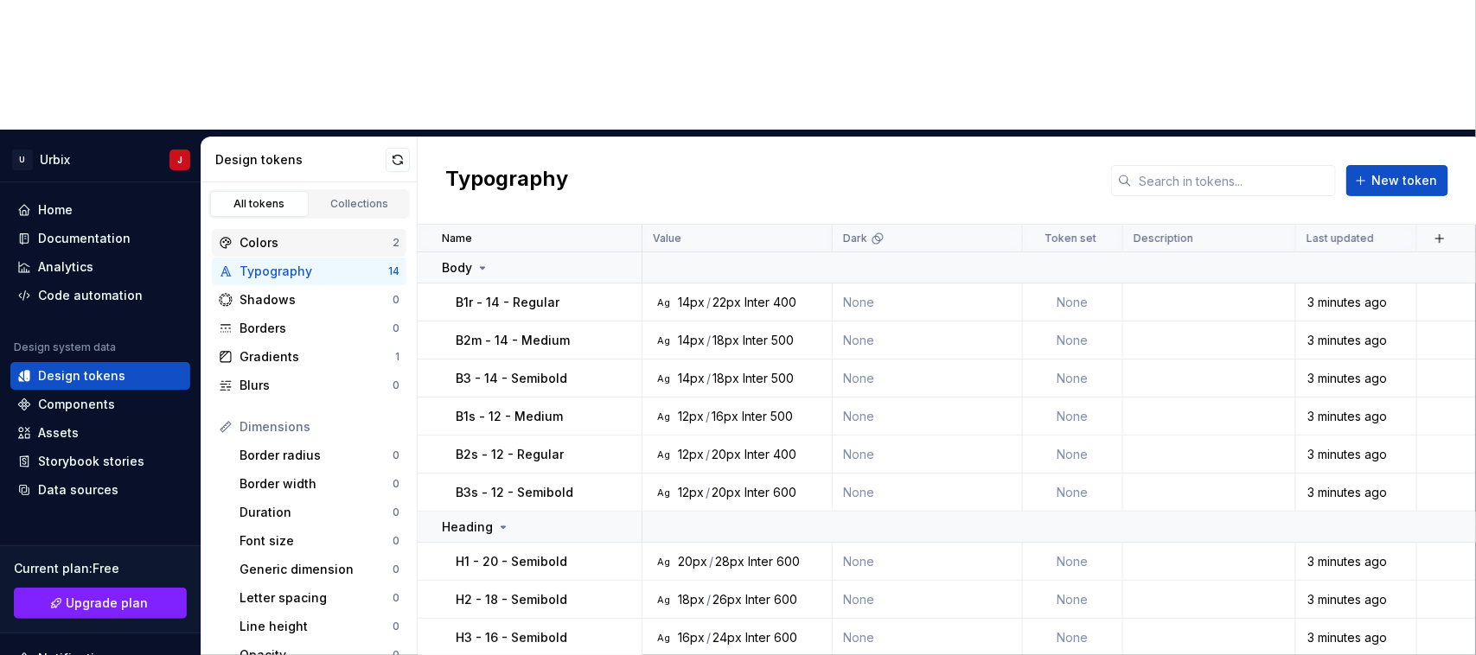
click at [304, 234] on div "Colors" at bounding box center [316, 242] width 153 height 17
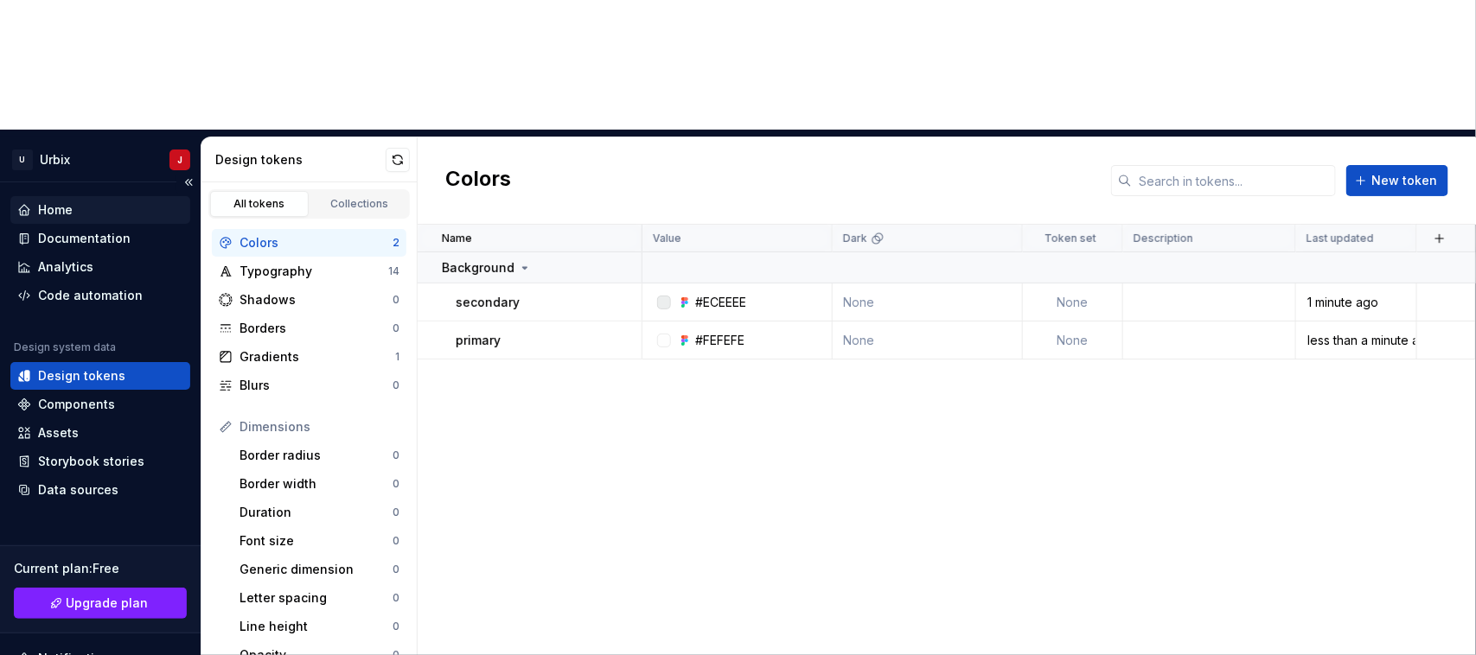
click at [74, 201] on div "Home" at bounding box center [100, 209] width 166 height 17
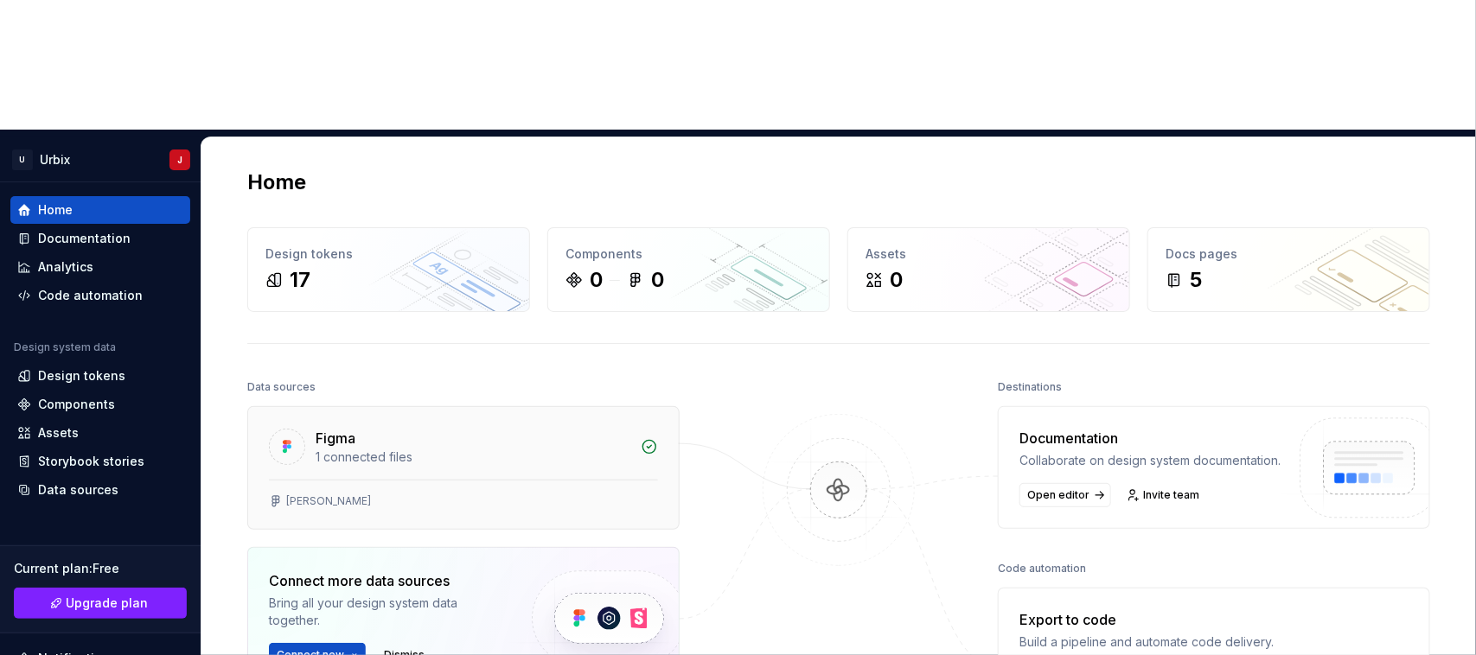
click at [490, 449] on div "1 connected files" at bounding box center [473, 457] width 315 height 17
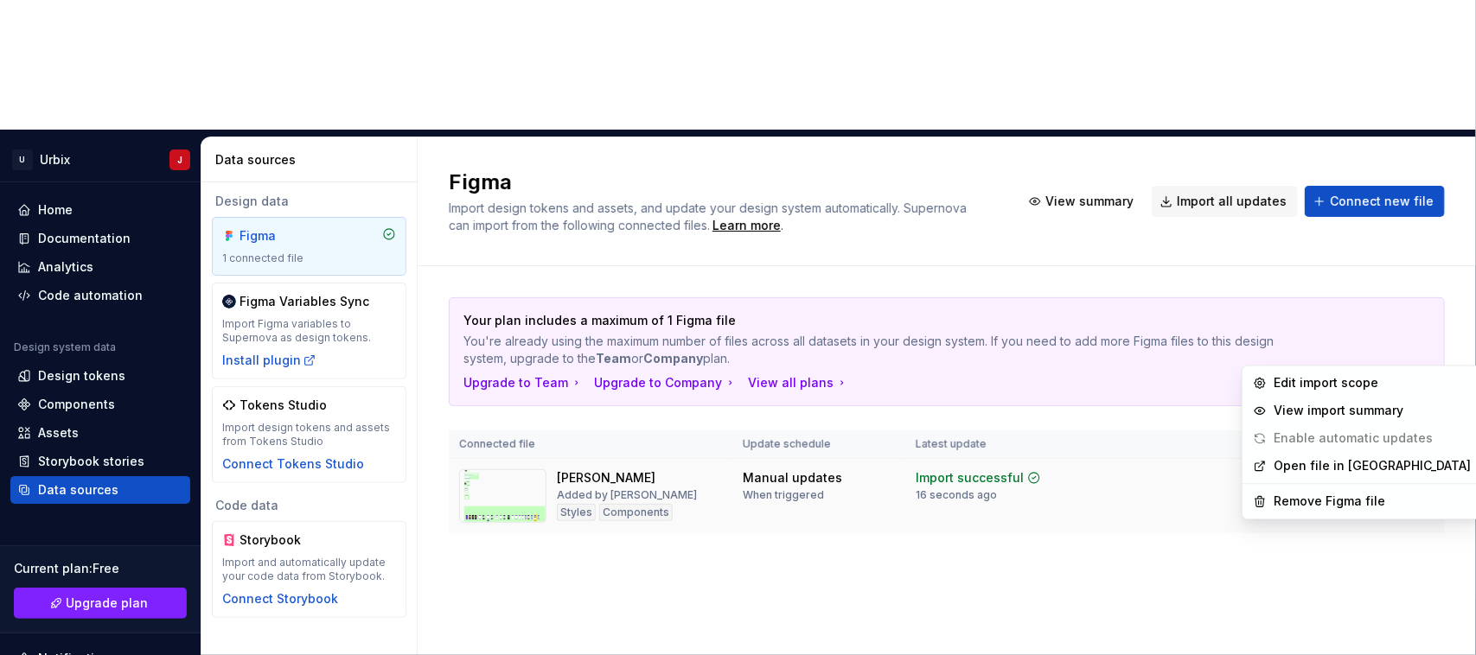
click at [1412, 346] on html "U Urbix J Home Documentation Analytics Code automation Design system data Desig…" at bounding box center [738, 327] width 1476 height 655
click at [1330, 503] on div "Remove Figma file" at bounding box center [1372, 502] width 197 height 17
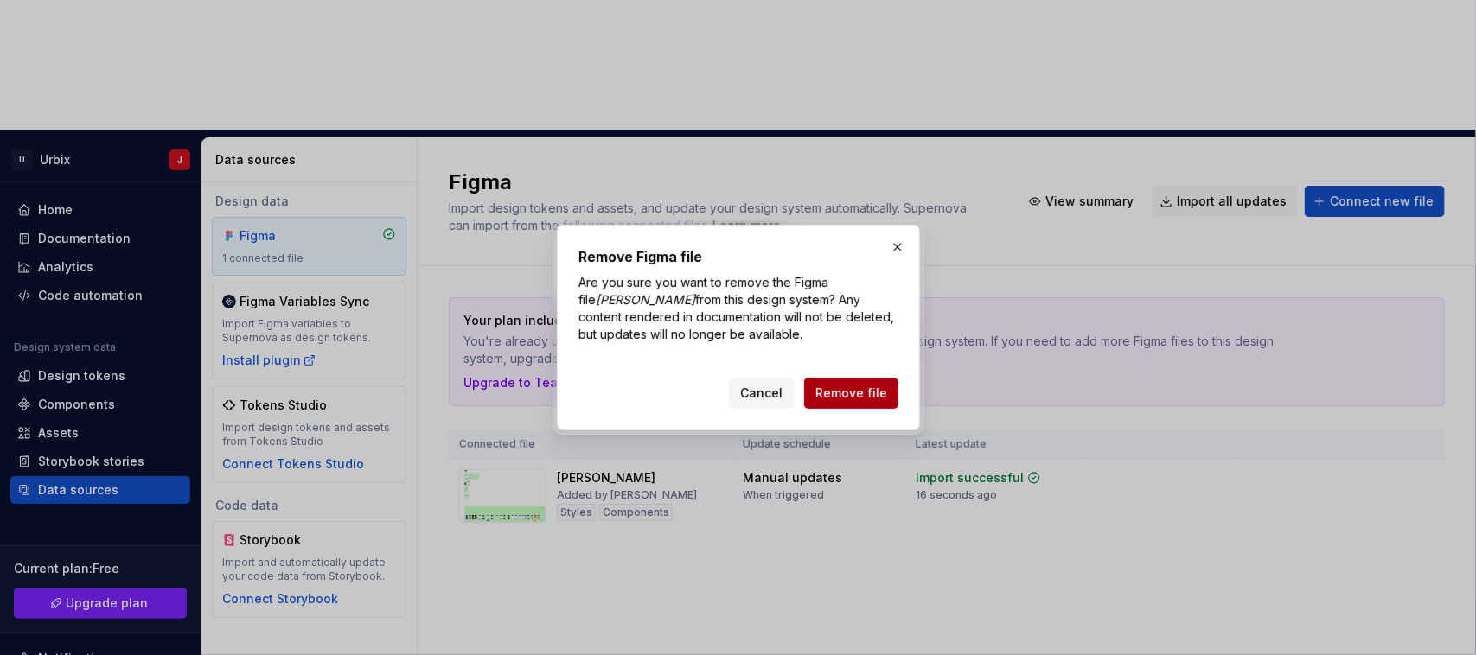
click at [858, 392] on span "Remove file" at bounding box center [851, 393] width 72 height 17
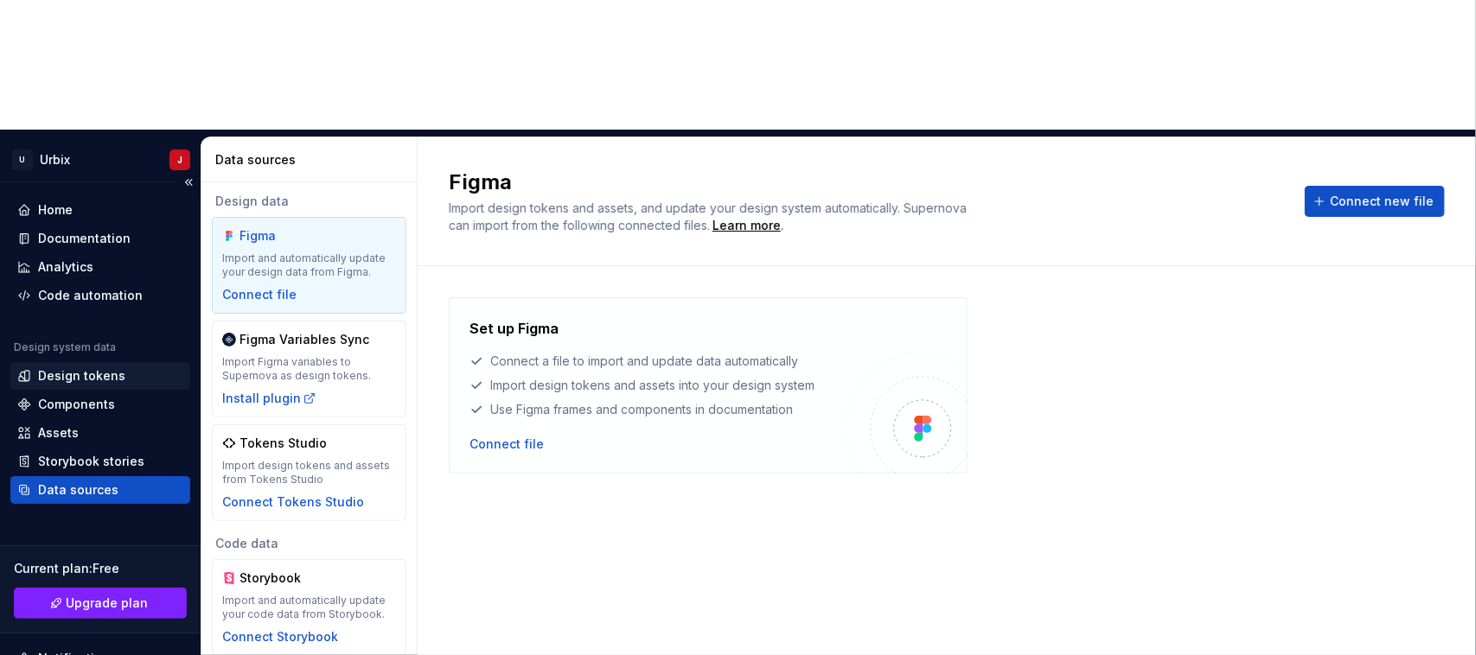
click at [118, 362] on div "Design tokens" at bounding box center [100, 376] width 180 height 28
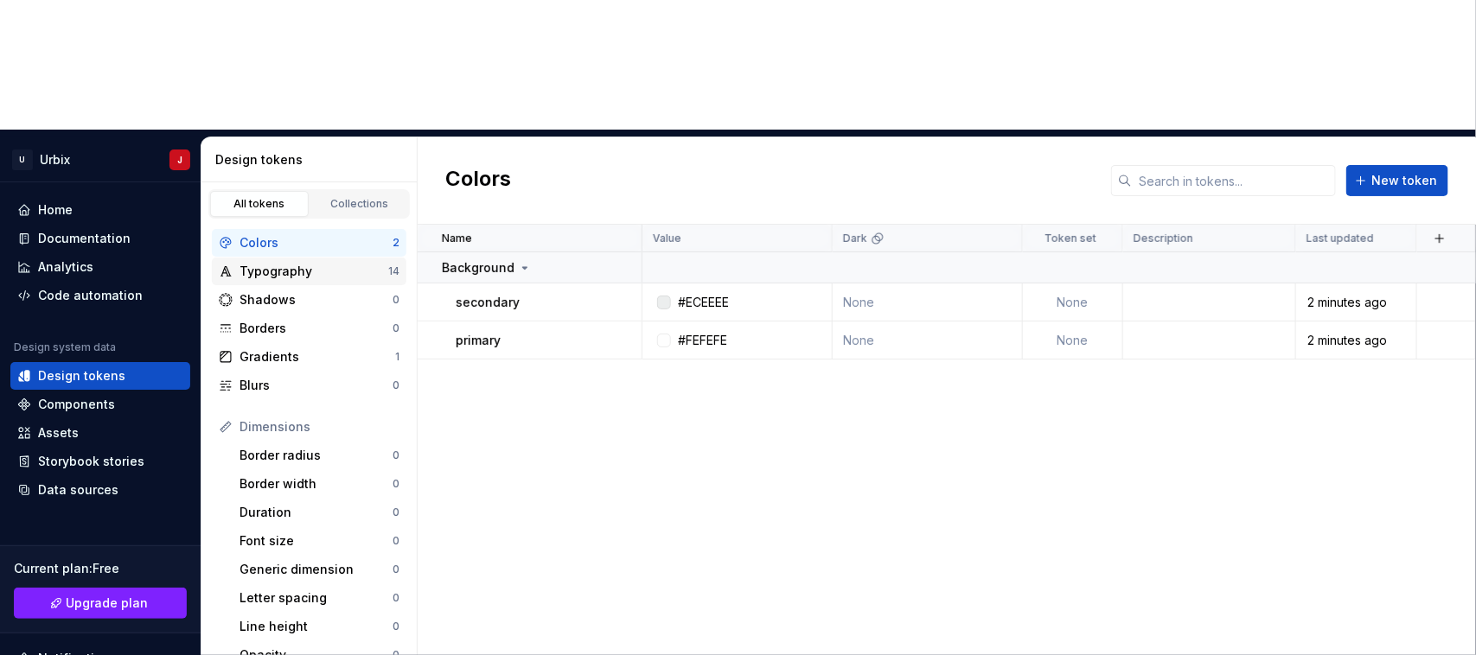
drag, startPoint x: 353, startPoint y: 144, endPoint x: 338, endPoint y: 147, distance: 14.9
click at [338, 263] on div "Typography" at bounding box center [314, 271] width 149 height 17
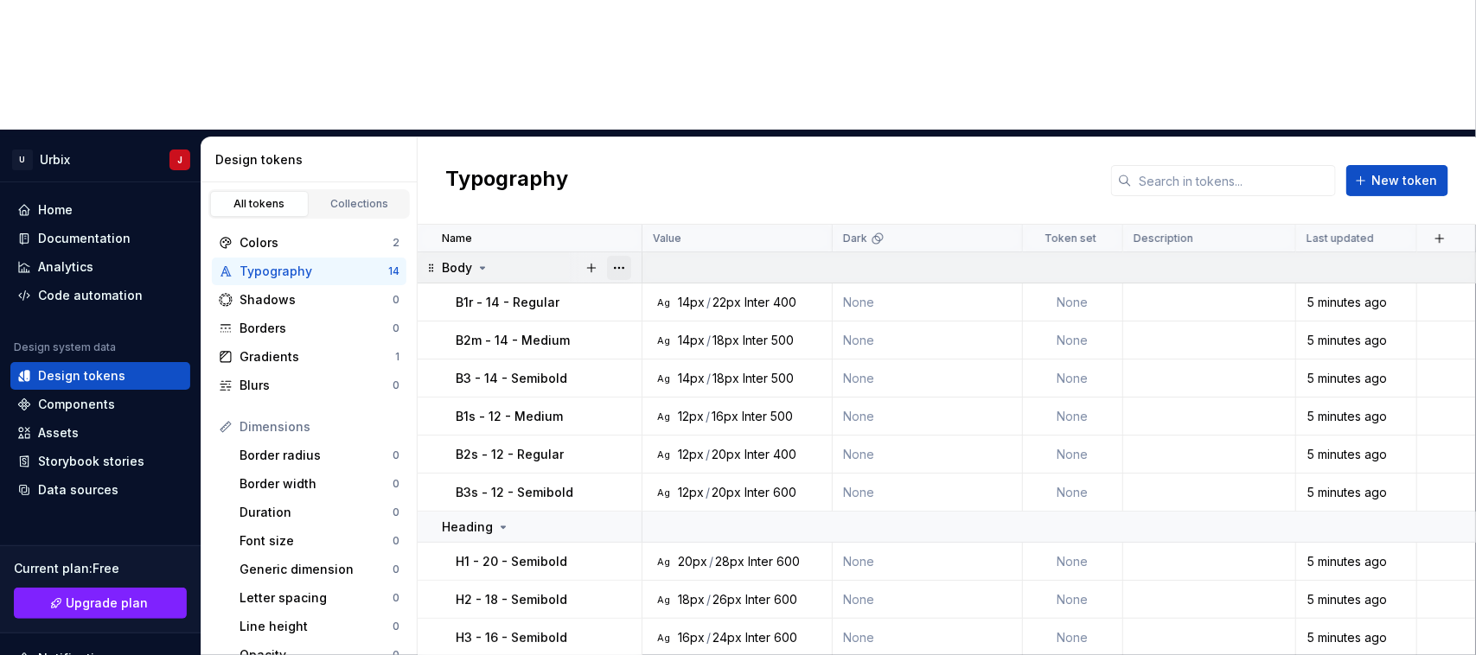
click at [619, 256] on button "button" at bounding box center [619, 268] width 24 height 24
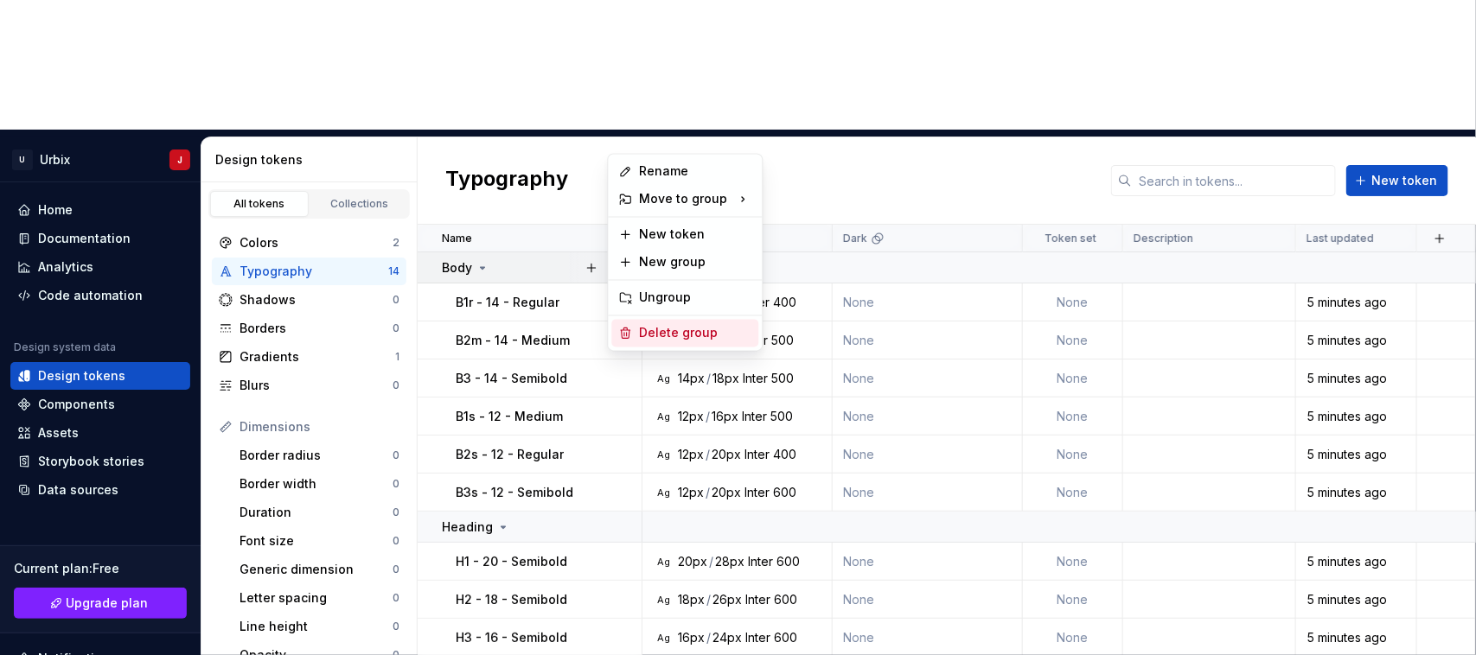
click at [677, 334] on div "Delete group" at bounding box center [696, 333] width 112 height 17
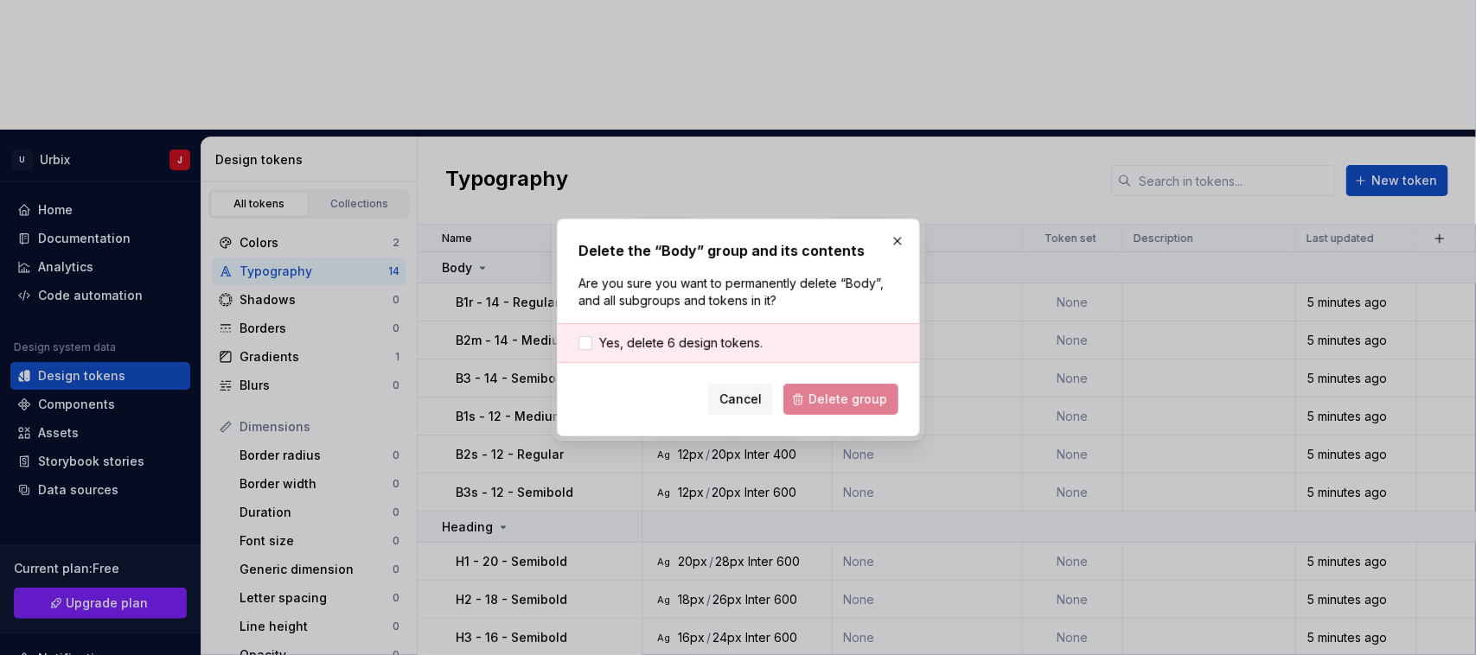
click at [841, 405] on div "Cancel Delete group" at bounding box center [738, 399] width 320 height 31
click at [589, 342] on div at bounding box center [585, 343] width 14 height 14
click at [845, 399] on span "Delete group" at bounding box center [848, 399] width 79 height 17
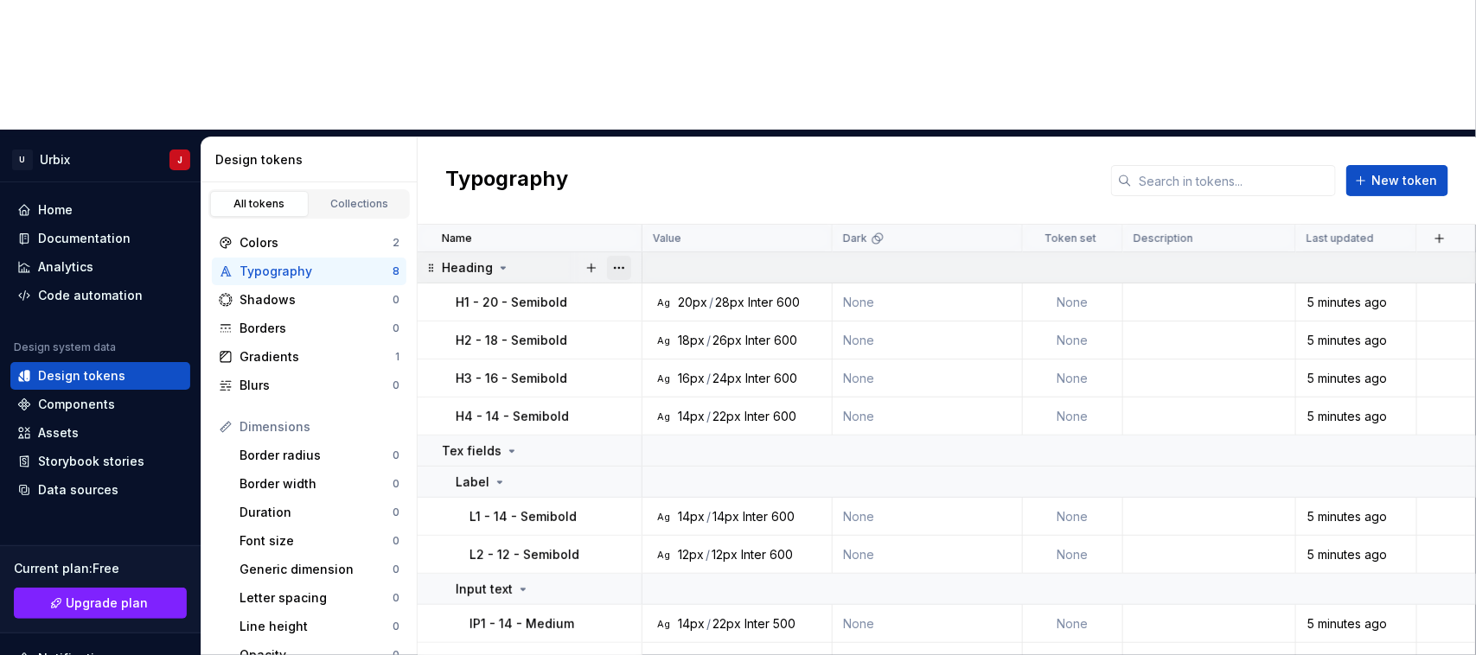
click at [615, 256] on button "button" at bounding box center [619, 268] width 24 height 24
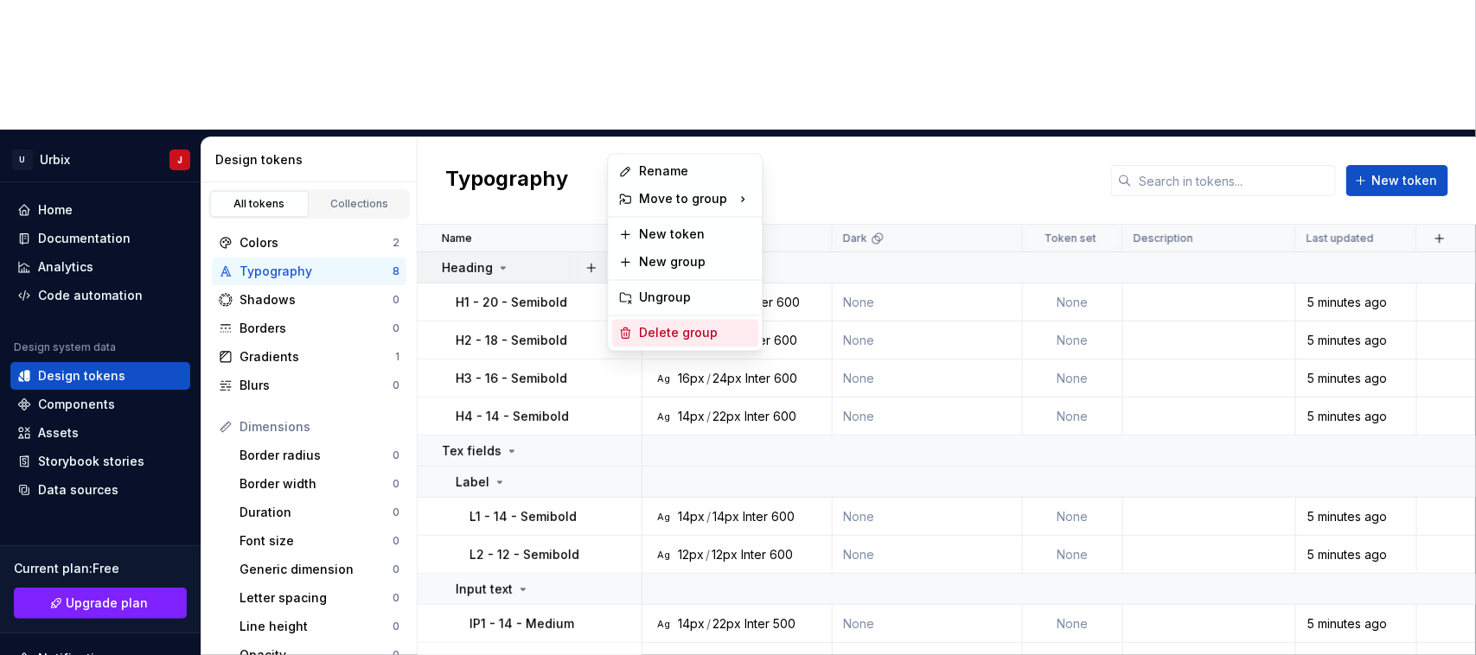
click at [679, 336] on div "Delete group" at bounding box center [696, 333] width 112 height 17
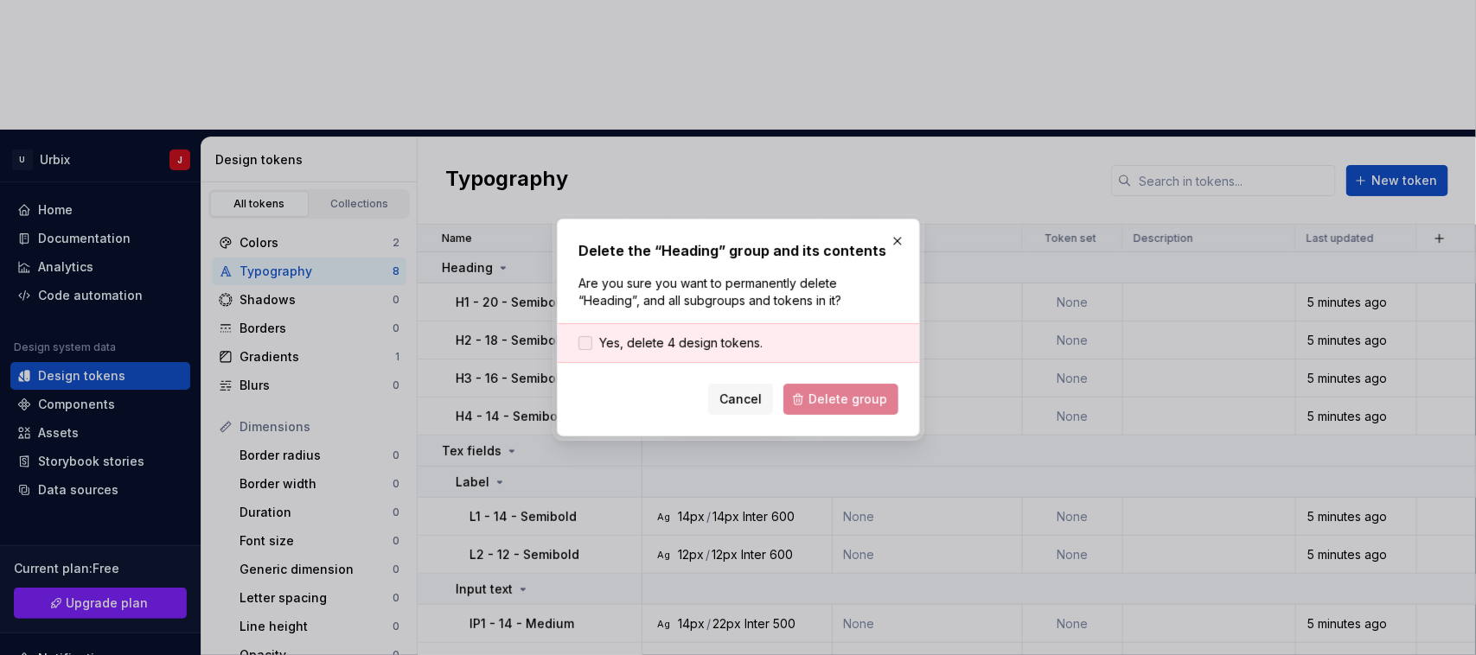
click at [604, 342] on span "Yes, delete 4 design tokens." at bounding box center [680, 343] width 163 height 17
click at [854, 387] on button "Delete group" at bounding box center [840, 399] width 115 height 31
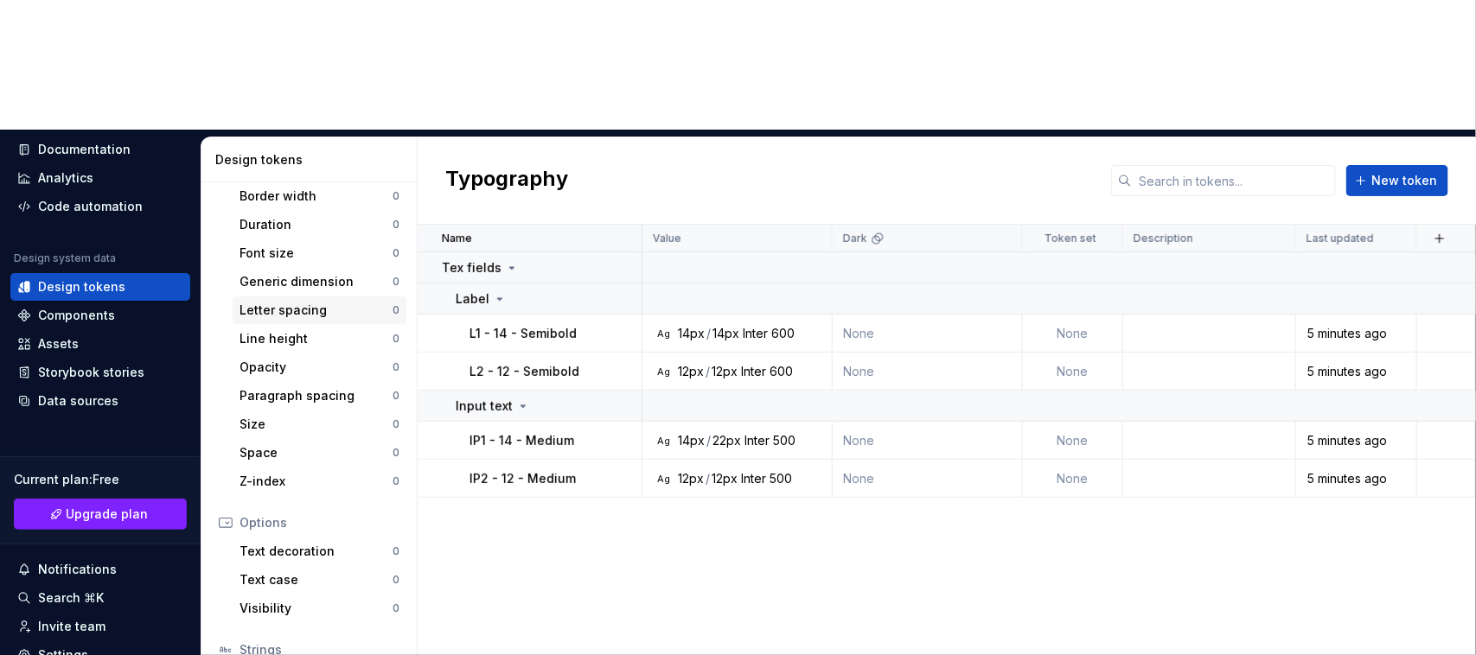
scroll to position [291, 0]
click at [88, 647] on div "Settings" at bounding box center [100, 655] width 166 height 17
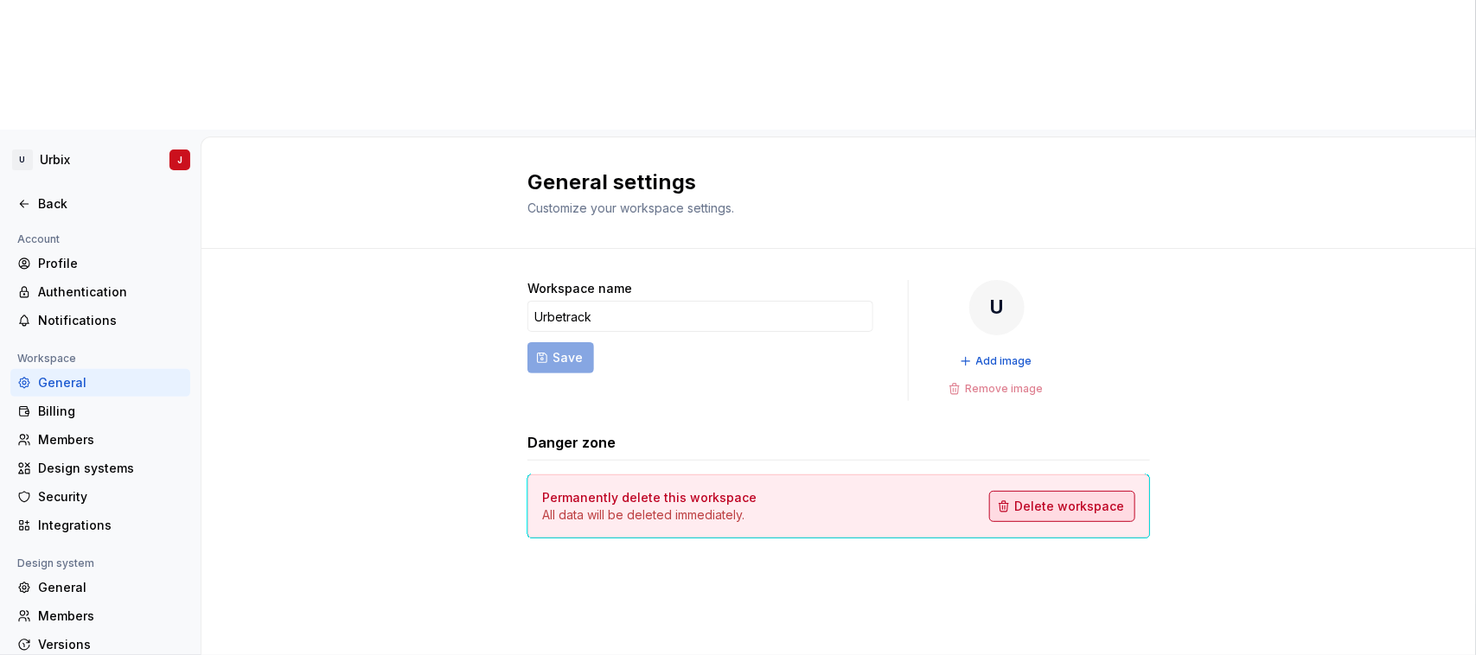
click at [1064, 498] on span "Delete workspace" at bounding box center [1069, 506] width 110 height 17
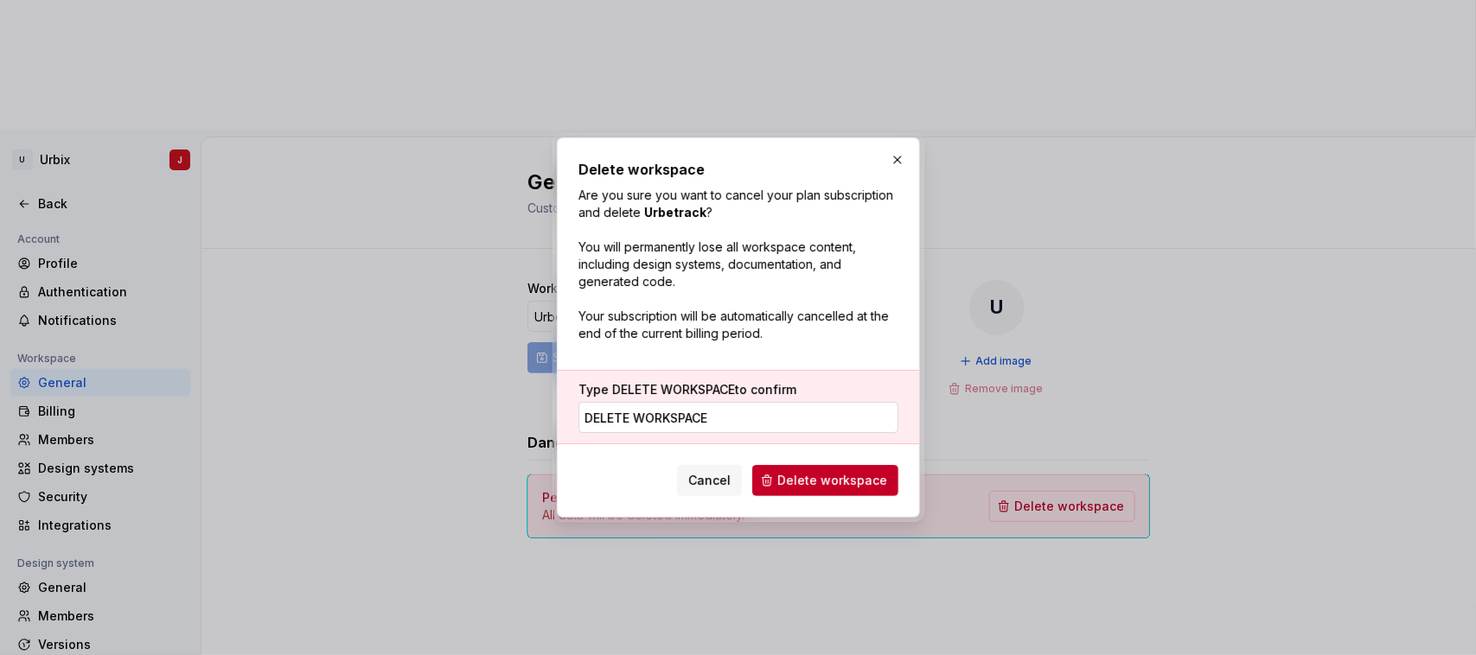
type input "DELETE WORKSPACE"
click at [866, 485] on span "Delete workspace" at bounding box center [832, 480] width 110 height 17
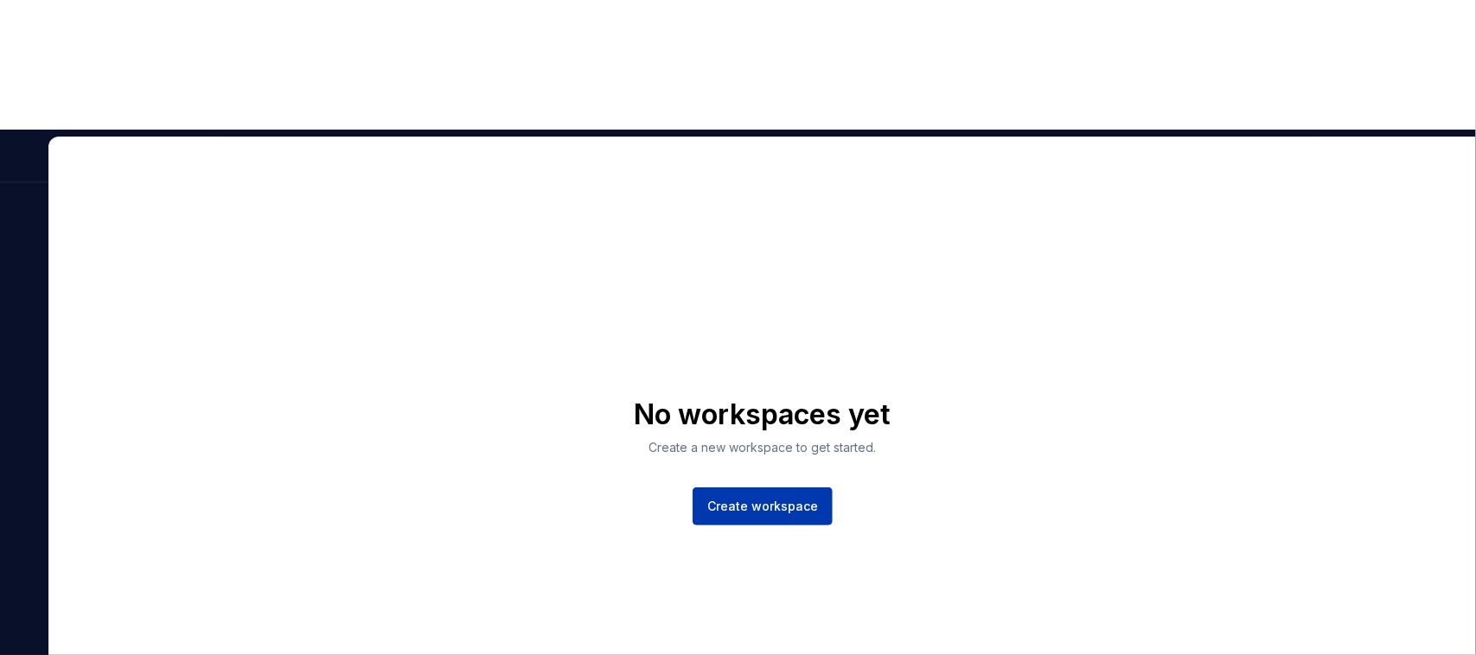
click at [771, 498] on span "Create workspace" at bounding box center [762, 506] width 111 height 17
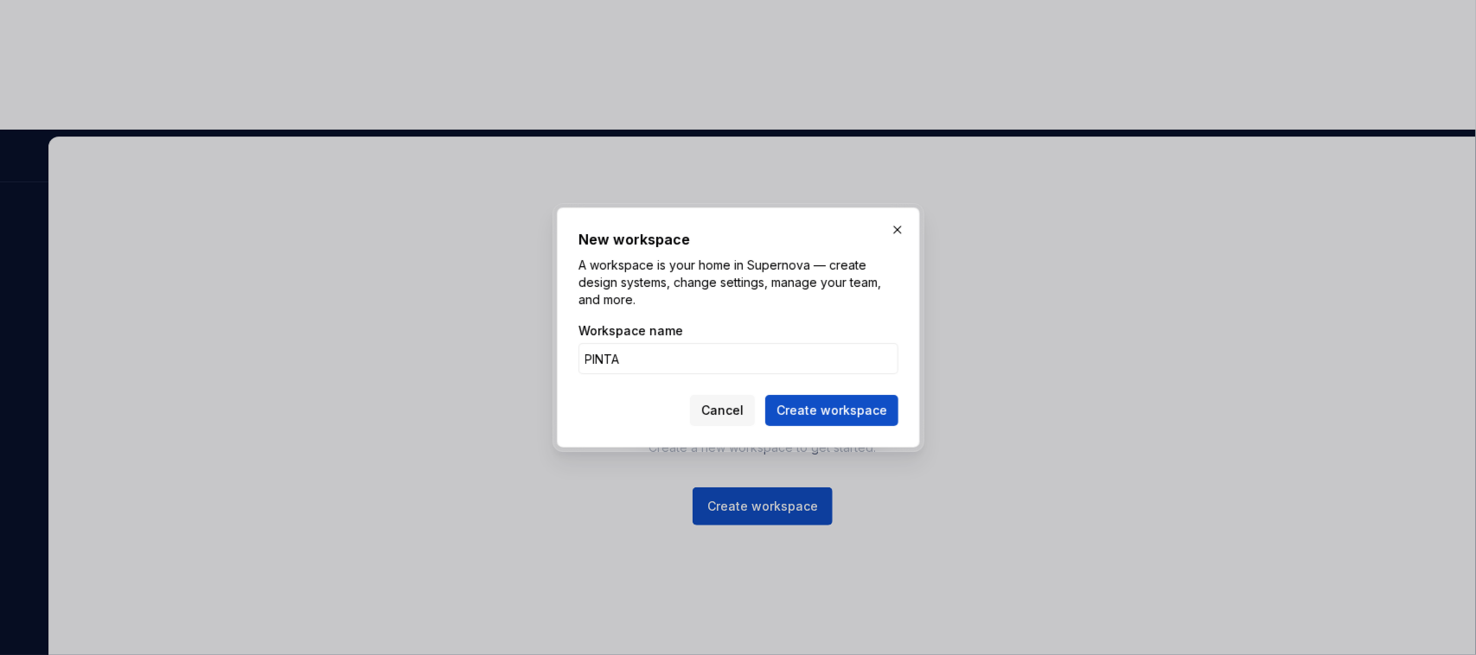
type input "PINTA"
click at [765, 395] on button "Create workspace" at bounding box center [831, 410] width 133 height 31
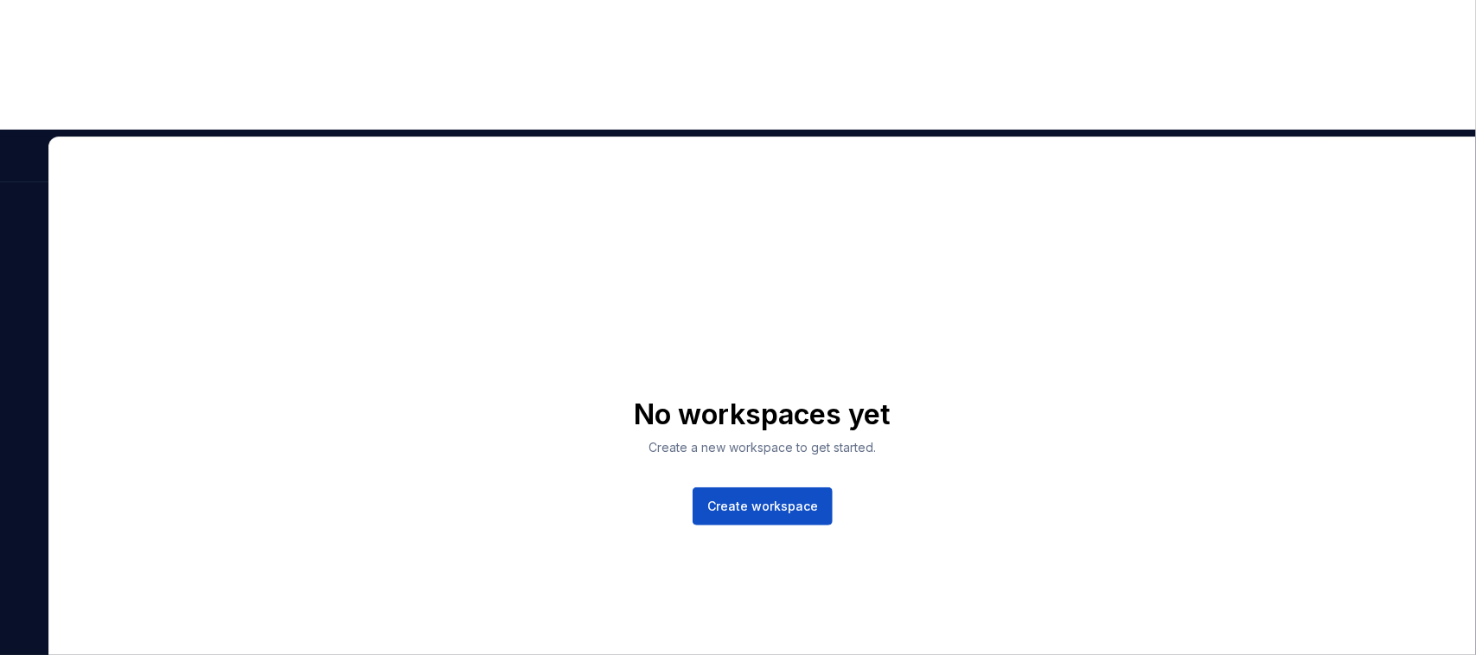
click at [738, 498] on span "Create workspace" at bounding box center [762, 506] width 111 height 17
